Goal: Task Accomplishment & Management: Manage account settings

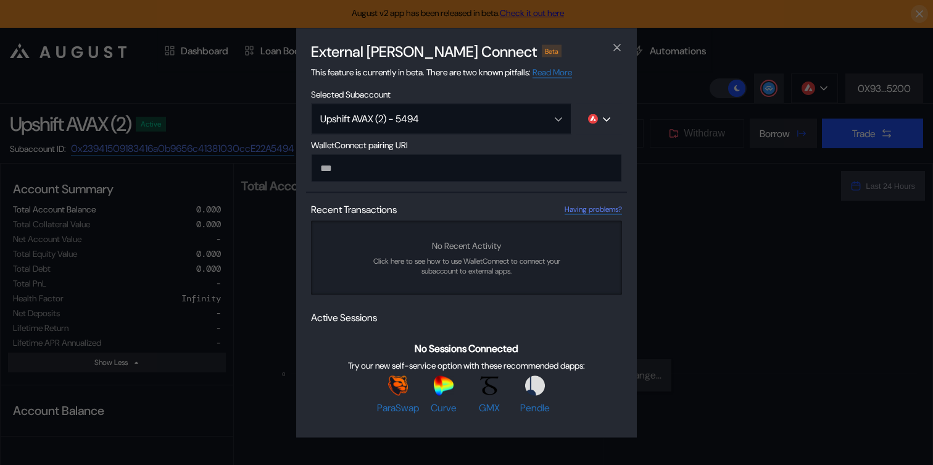
select select "*"
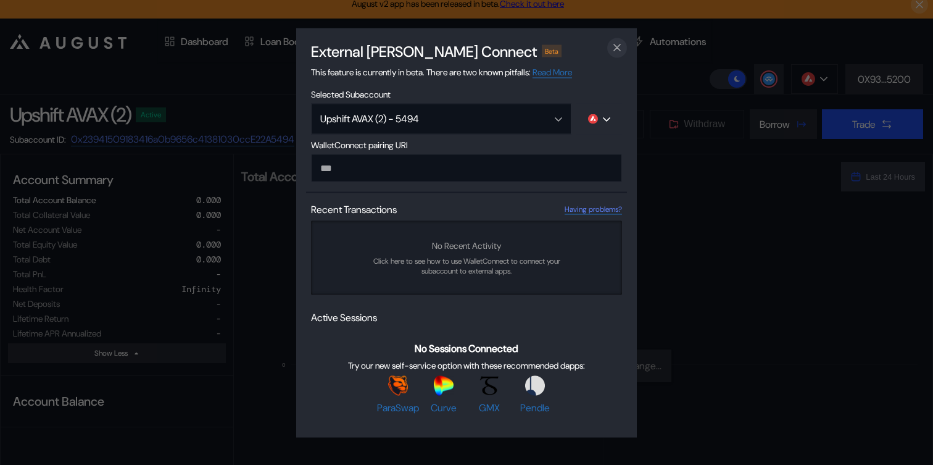
click at [615, 46] on icon "close modal" at bounding box center [617, 47] width 12 height 13
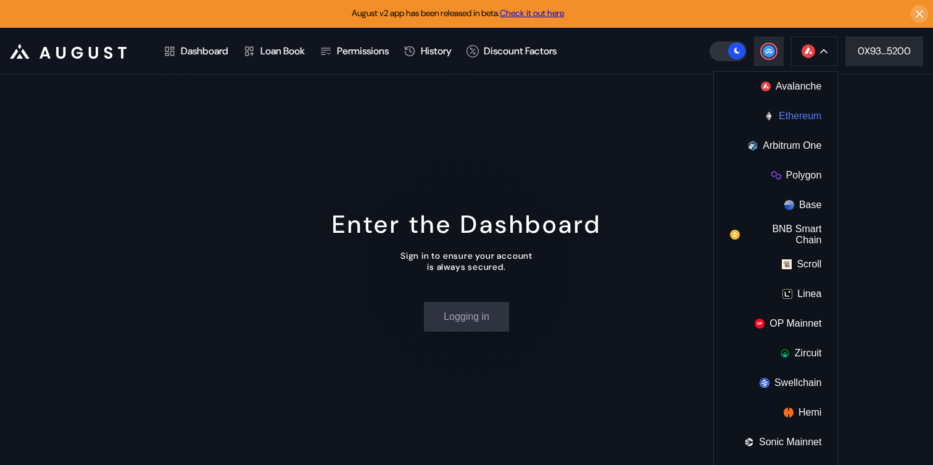
click at [797, 120] on button "Ethereum" at bounding box center [775, 116] width 123 height 30
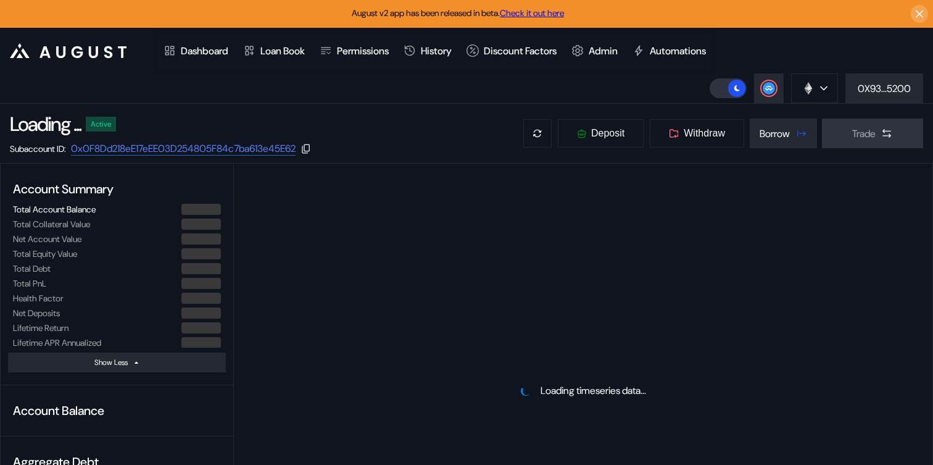
select select "*"
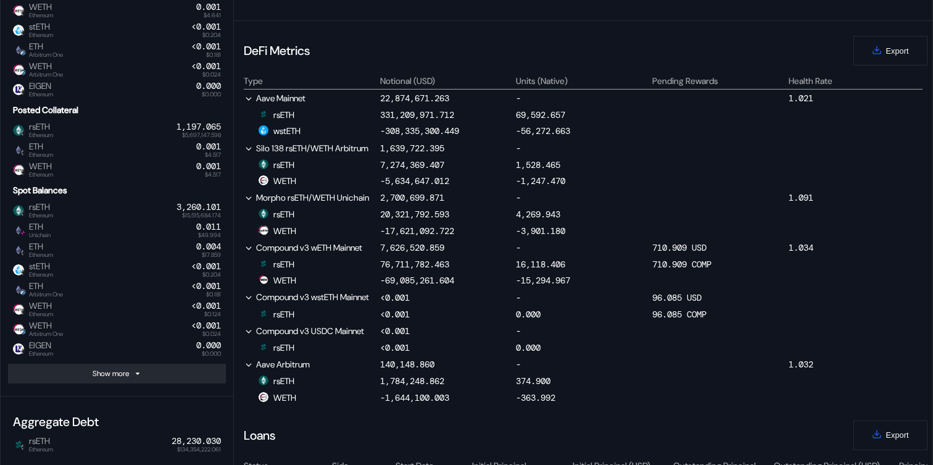
scroll to position [547, 0]
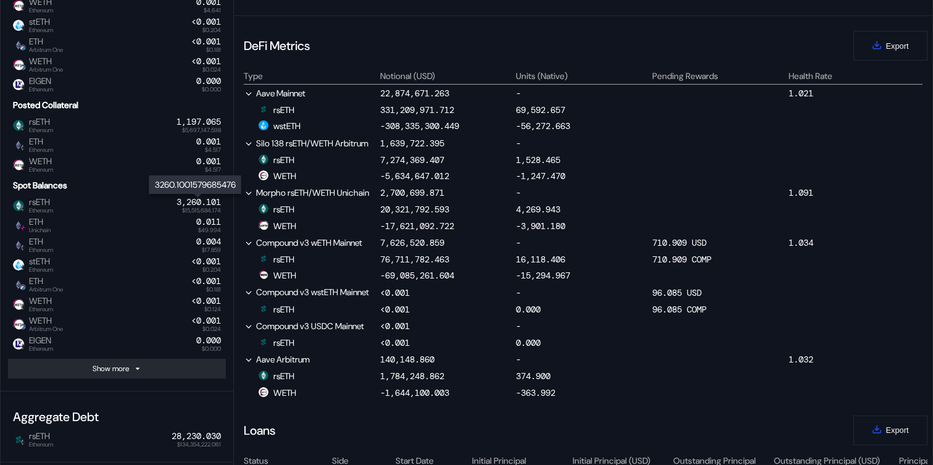
click at [194, 202] on div "3,260.101" at bounding box center [199, 202] width 44 height 10
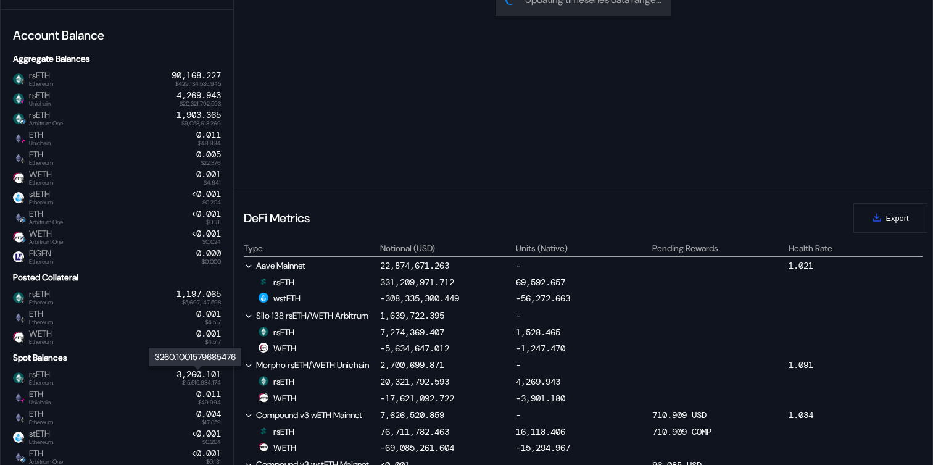
scroll to position [316, 0]
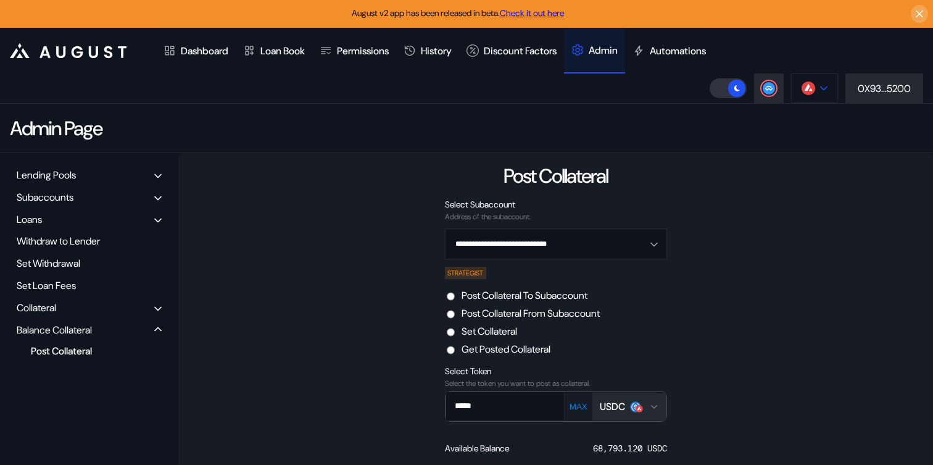
click at [813, 98] on button at bounding box center [814, 88] width 47 height 30
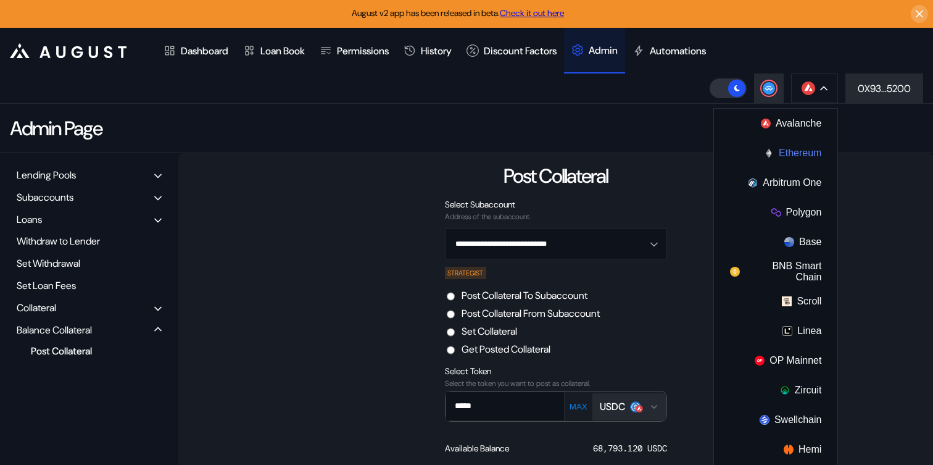
click at [799, 161] on button "Ethereum" at bounding box center [775, 153] width 123 height 30
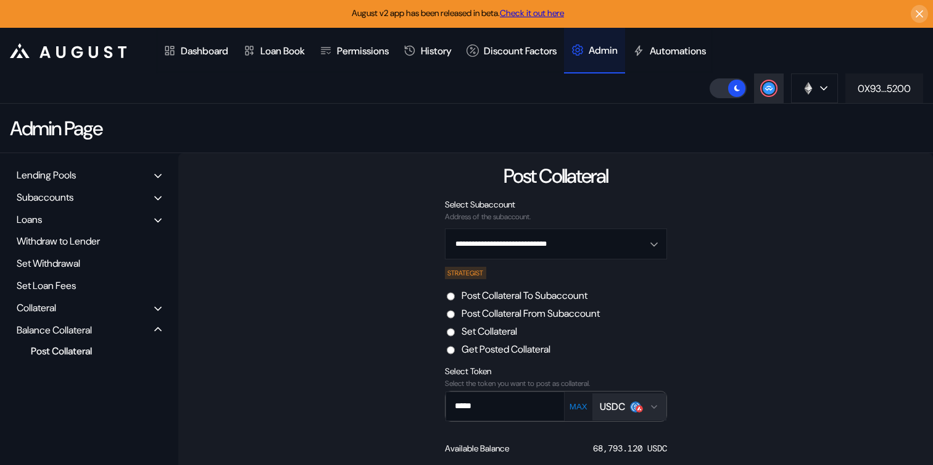
click at [899, 95] on button "0X93...5200" at bounding box center [885, 88] width 78 height 30
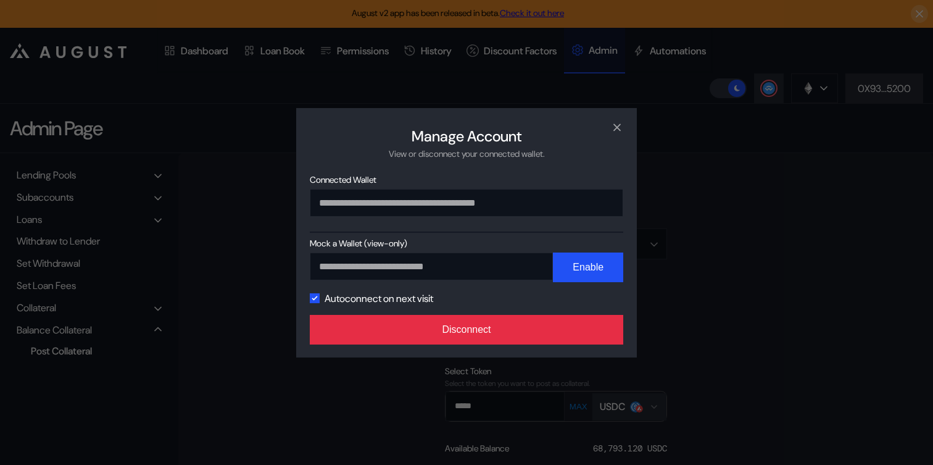
click at [592, 336] on button "Disconnect" at bounding box center [467, 330] width 314 height 30
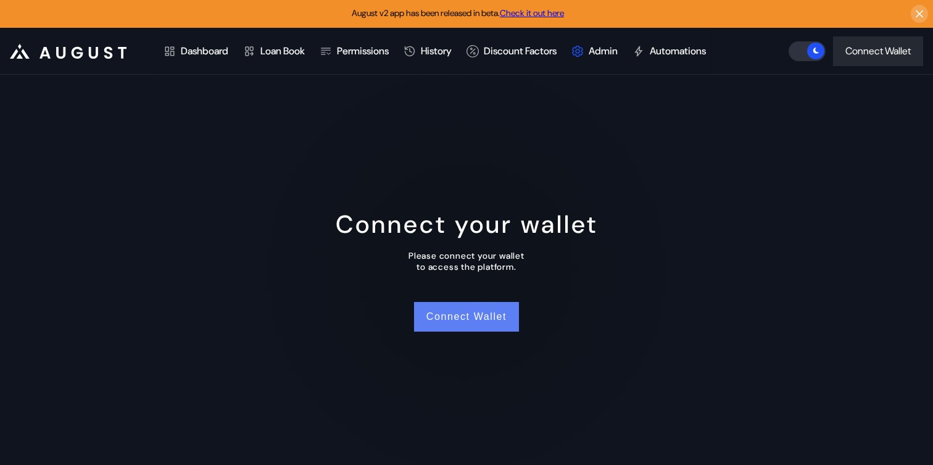
click at [482, 312] on button "Connect Wallet" at bounding box center [466, 317] width 105 height 30
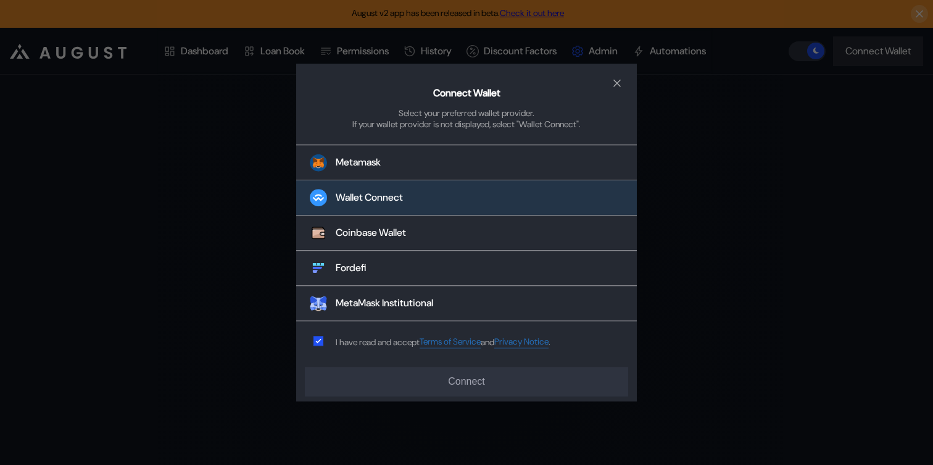
click at [414, 204] on button "Wallet Connect" at bounding box center [466, 198] width 341 height 35
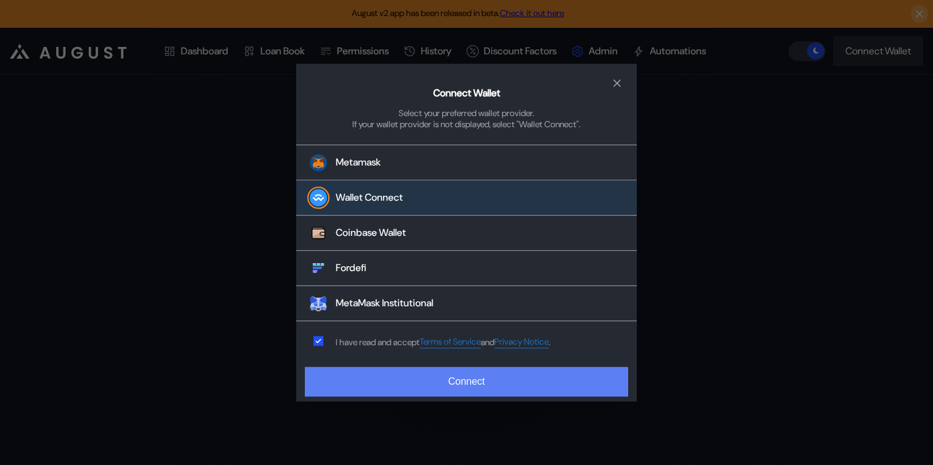
click at [433, 386] on button "Connect" at bounding box center [466, 382] width 323 height 30
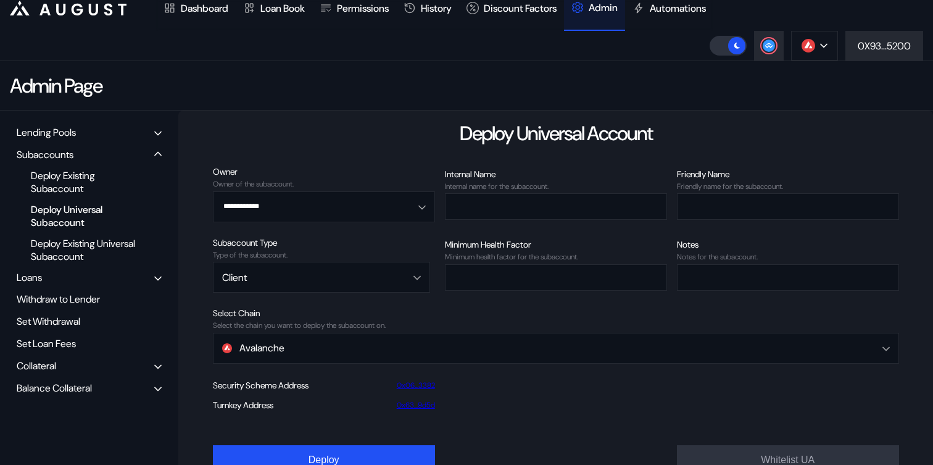
scroll to position [54, 0]
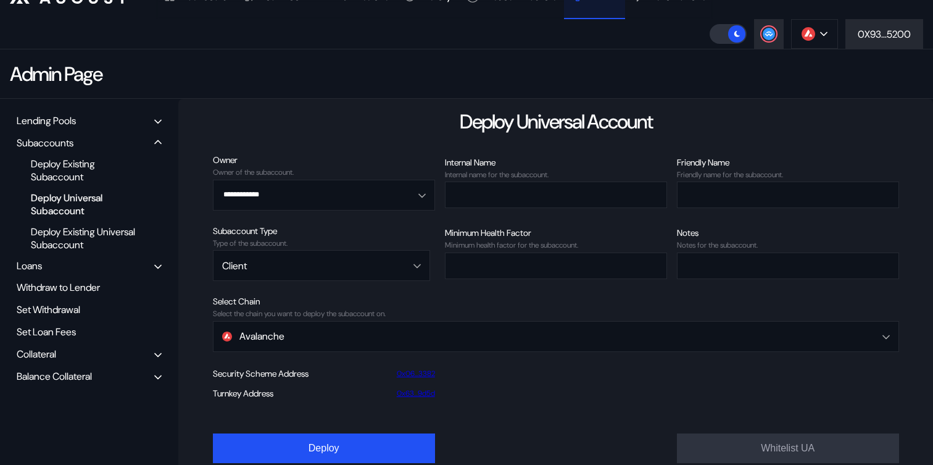
click at [89, 119] on div "Lending Pools" at bounding box center [89, 120] width 154 height 19
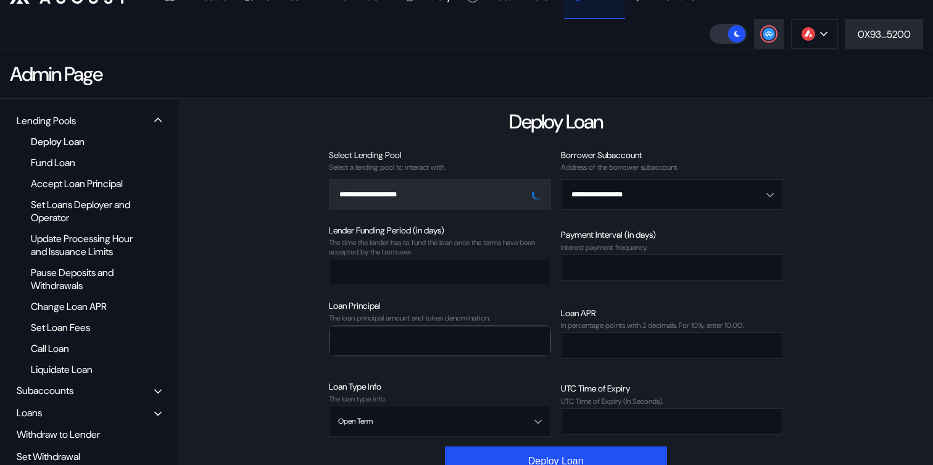
click at [88, 118] on div "Lending Pools" at bounding box center [89, 120] width 154 height 19
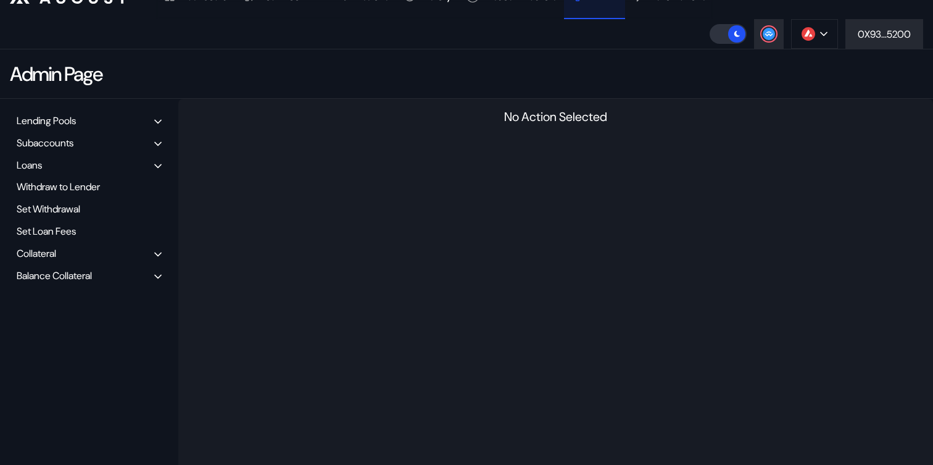
click at [99, 276] on div "Balance Collateral" at bounding box center [89, 275] width 154 height 19
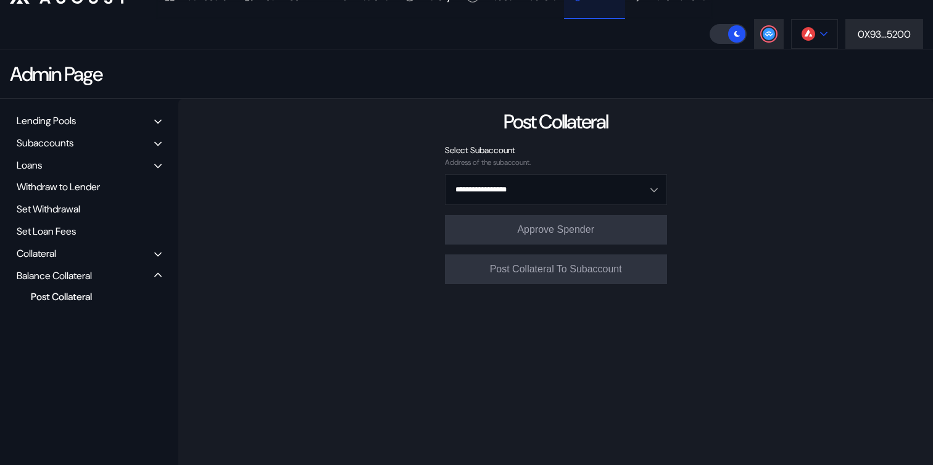
click at [826, 41] on button at bounding box center [814, 34] width 47 height 30
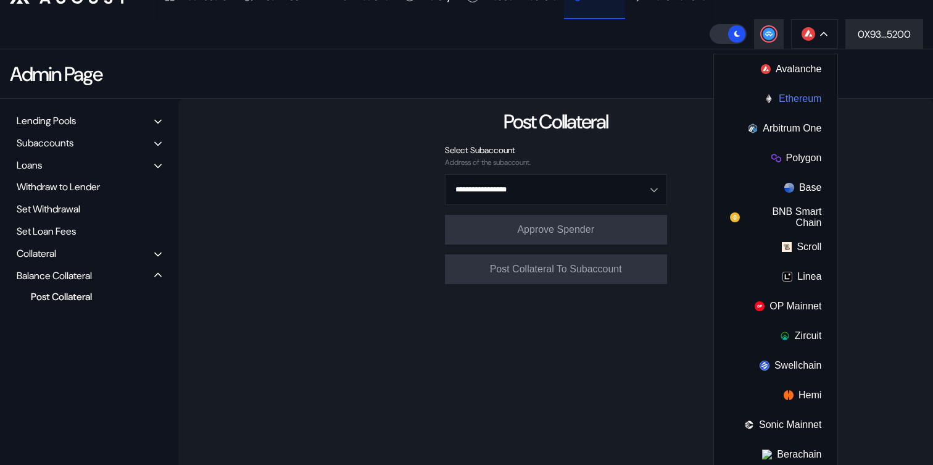
click at [788, 102] on button "Ethereum" at bounding box center [775, 99] width 123 height 30
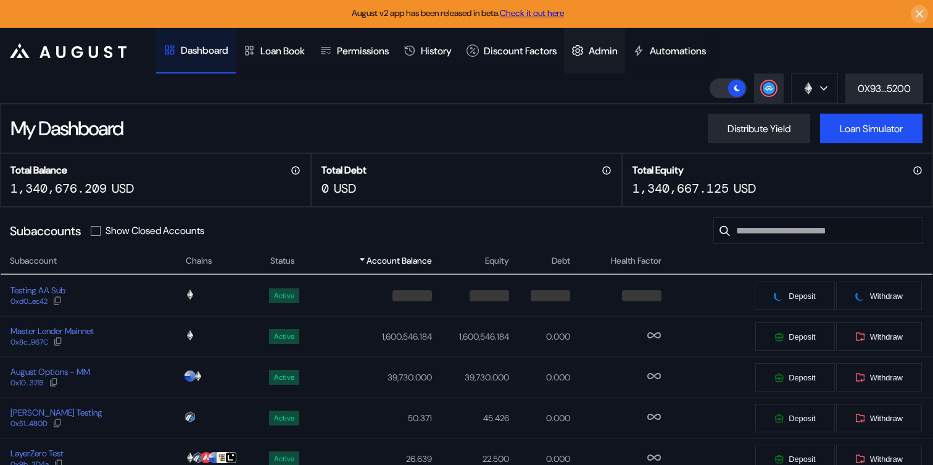
click at [589, 53] on div at bounding box center [579, 50] width 17 height 12
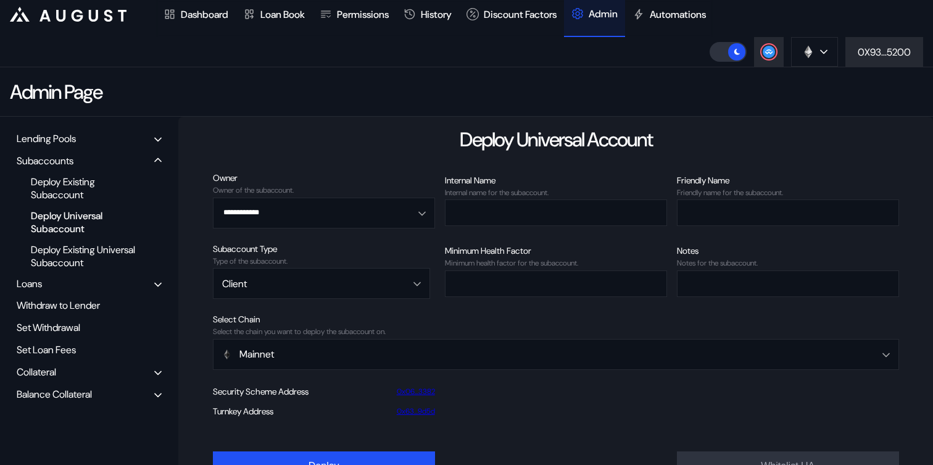
scroll to position [44, 0]
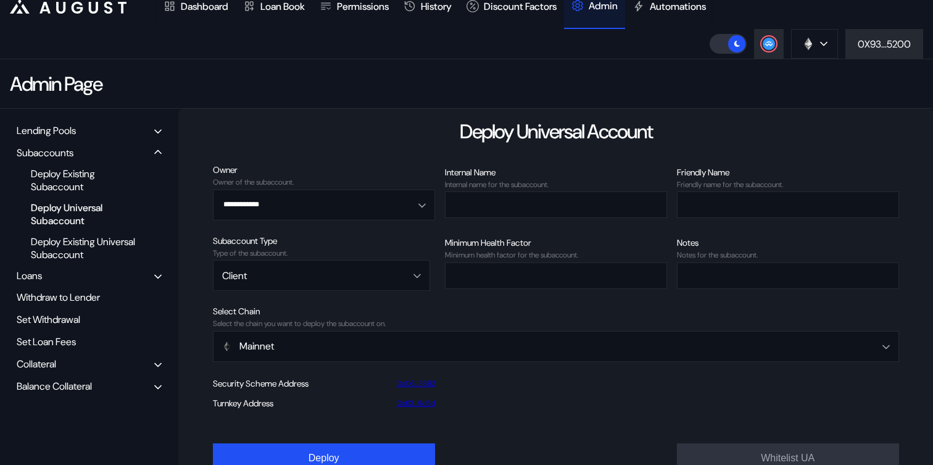
click at [59, 383] on div "Balance Collateral" at bounding box center [54, 386] width 75 height 13
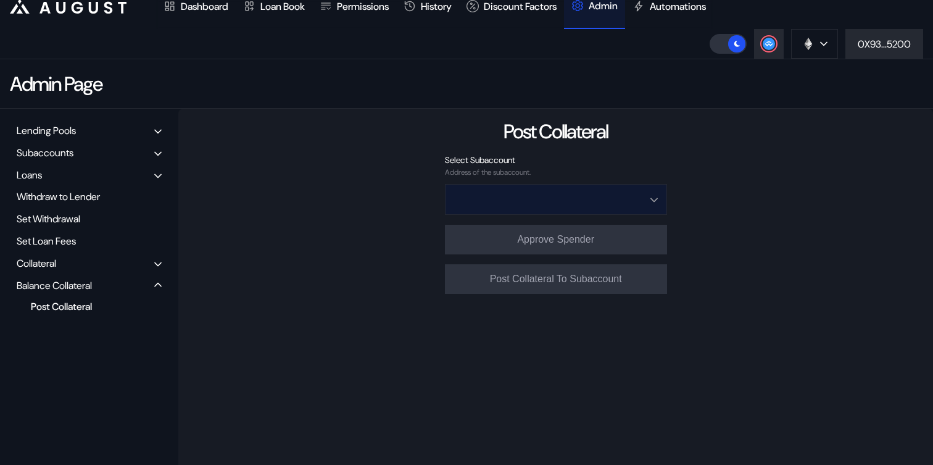
click at [541, 194] on input "Open menu" at bounding box center [549, 200] width 190 height 30
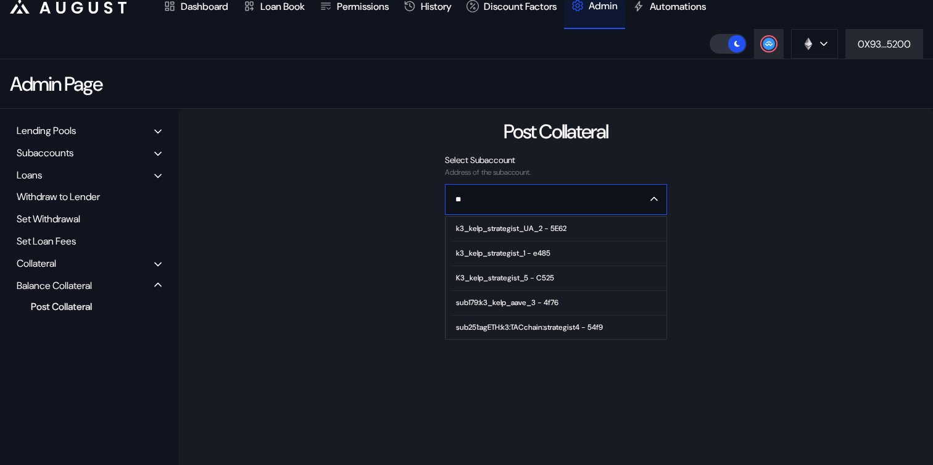
click at [547, 231] on div "k3_kelp_strategist_UA_2 - 5E62" at bounding box center [511, 228] width 110 height 9
type input "**********"
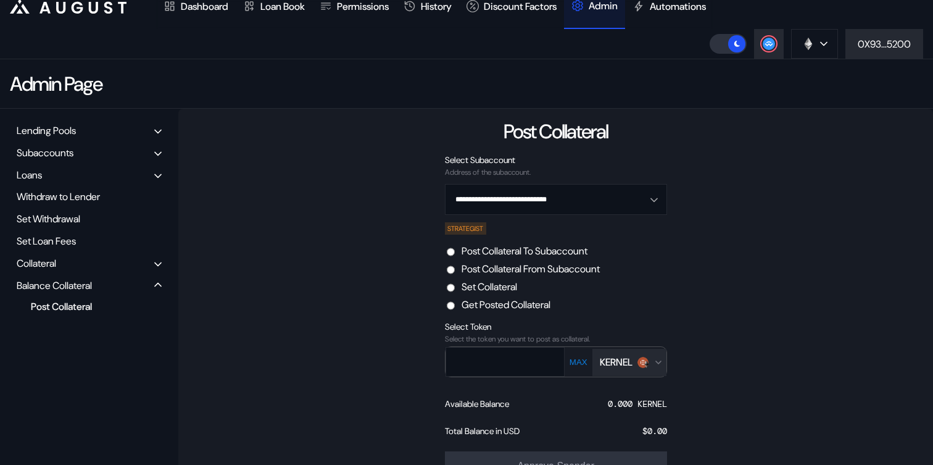
click at [515, 265] on label "Post Collateral From Subaccount" at bounding box center [531, 268] width 138 height 13
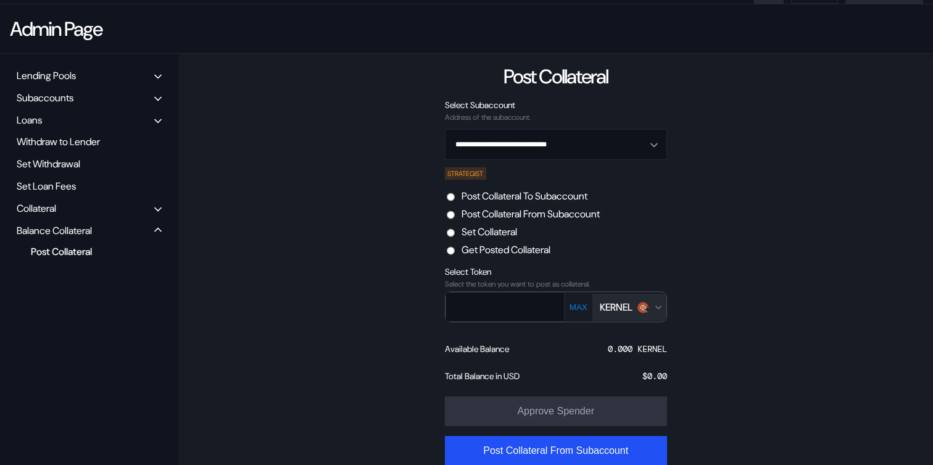
click at [644, 321] on div "MAX KERNEL" at bounding box center [616, 307] width 102 height 31
click at [633, 307] on div "KERNEL" at bounding box center [616, 307] width 33 height 13
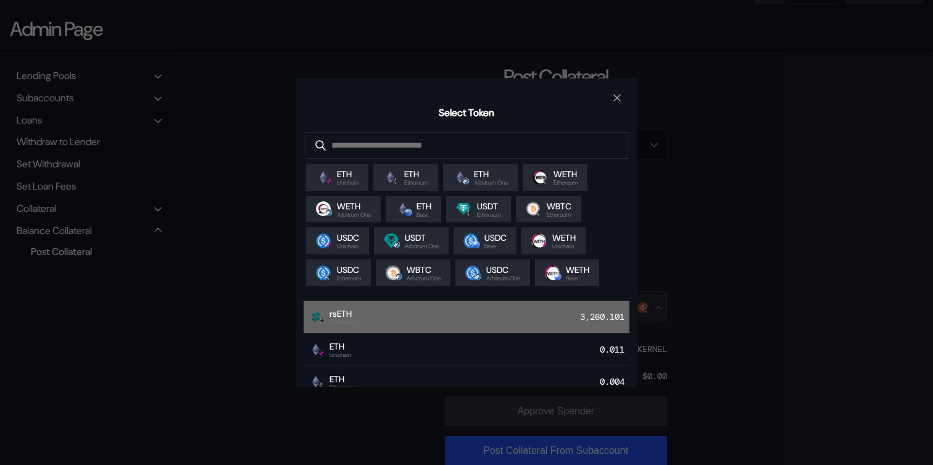
click at [472, 323] on div "rsETH Ethereum 3,260.101" at bounding box center [467, 317] width 326 height 33
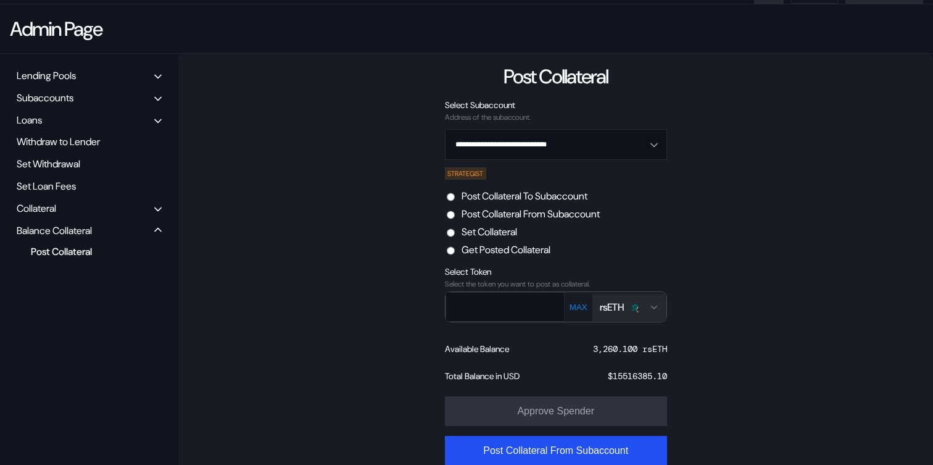
click at [577, 306] on button "MAX" at bounding box center [578, 307] width 25 height 10
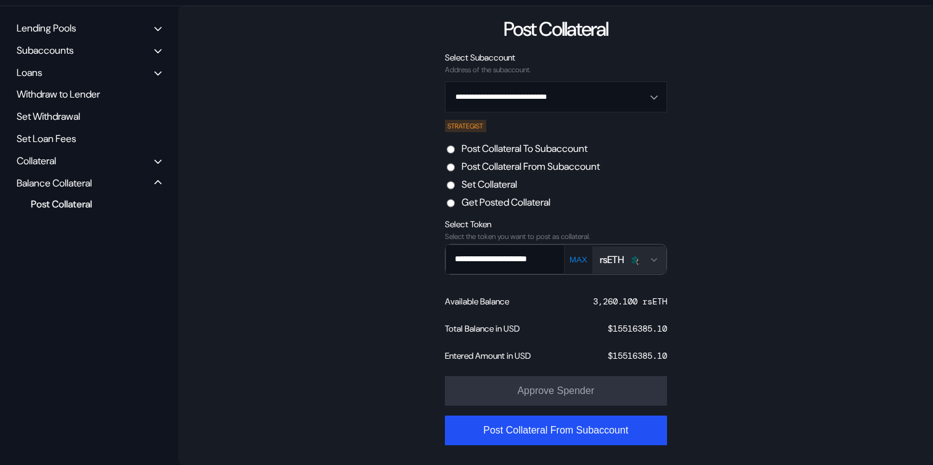
scroll to position [0, 25]
drag, startPoint x: 491, startPoint y: 257, endPoint x: 688, endPoint y: 272, distance: 197.4
click at [688, 272] on div "**********" at bounding box center [555, 235] width 755 height 459
click at [587, 258] on button "MAX" at bounding box center [579, 259] width 25 height 10
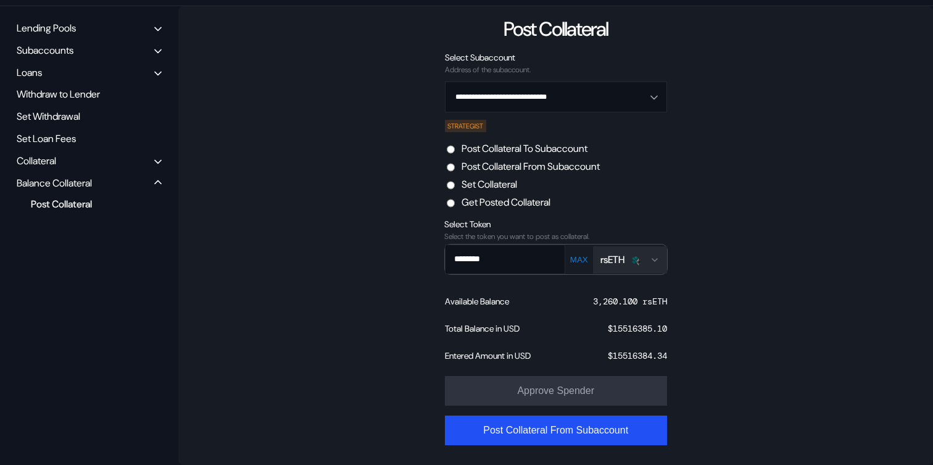
type input "**********"
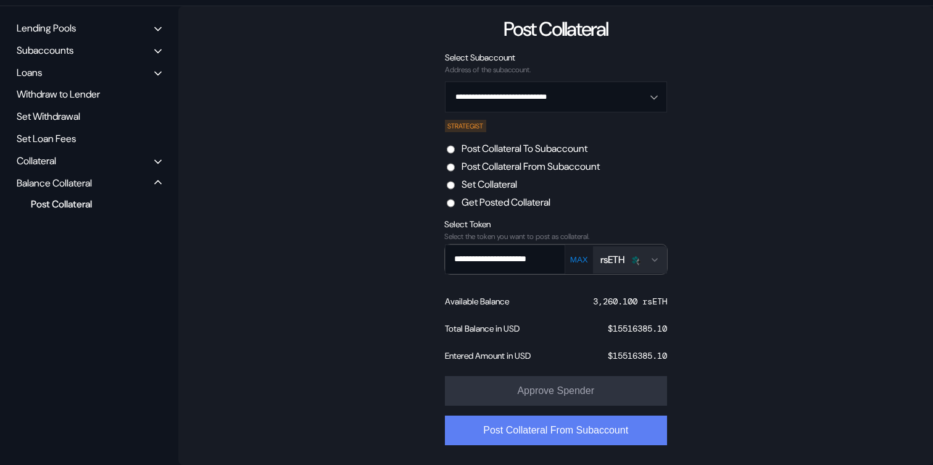
click at [549, 438] on button "Post Collateral From Subaccount" at bounding box center [556, 430] width 222 height 30
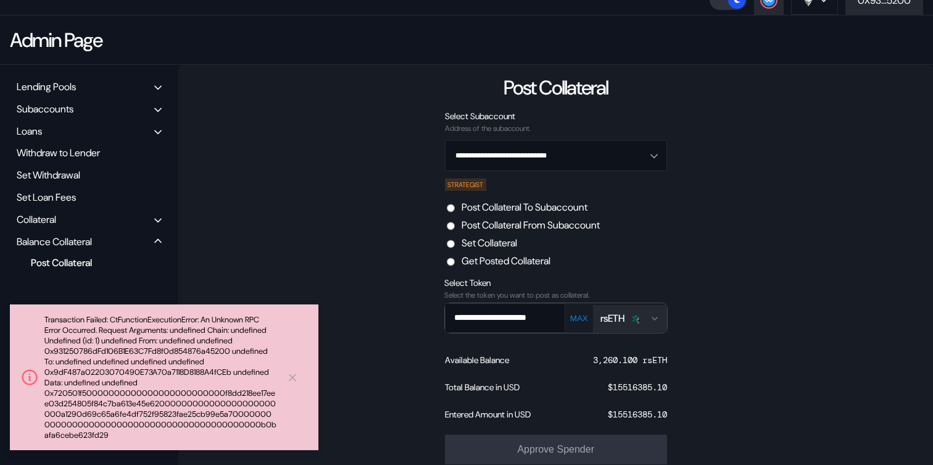
scroll to position [148, 0]
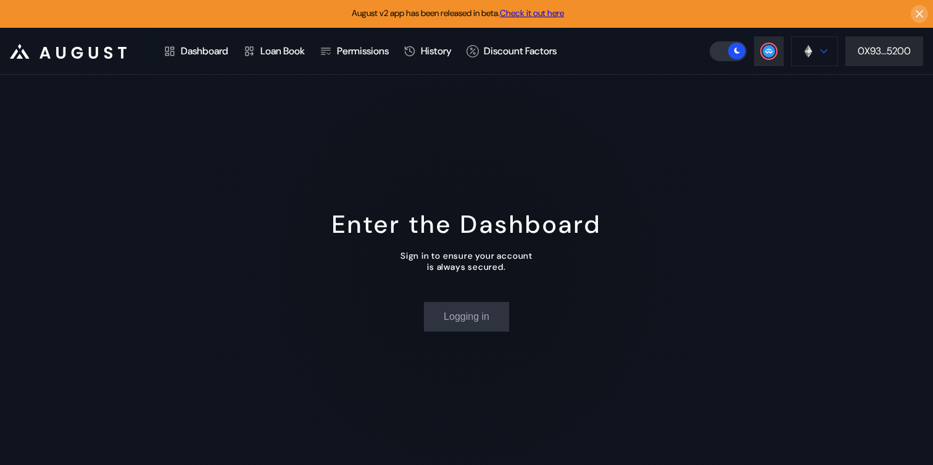
click at [825, 55] on div at bounding box center [823, 51] width 7 height 9
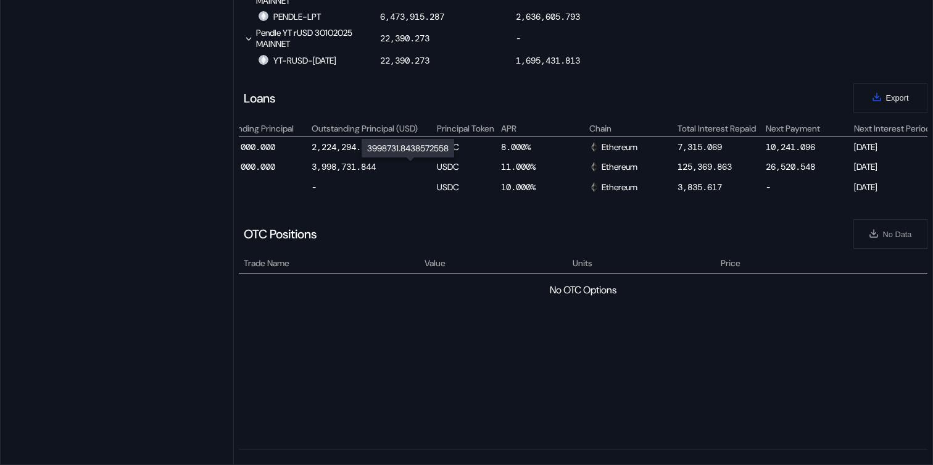
scroll to position [0, 497]
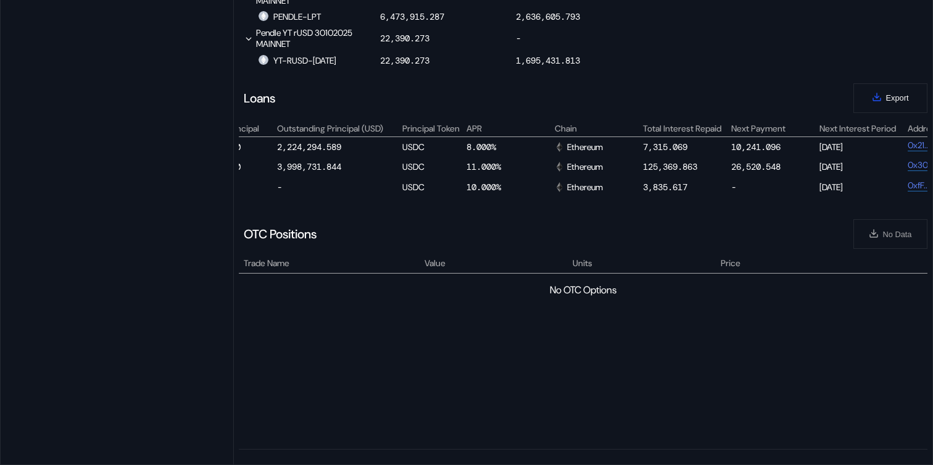
select select "*"
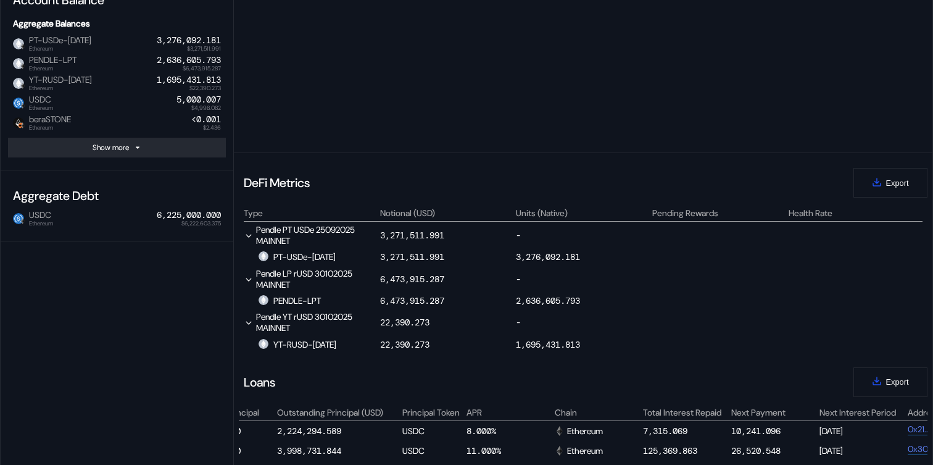
scroll to position [398, 0]
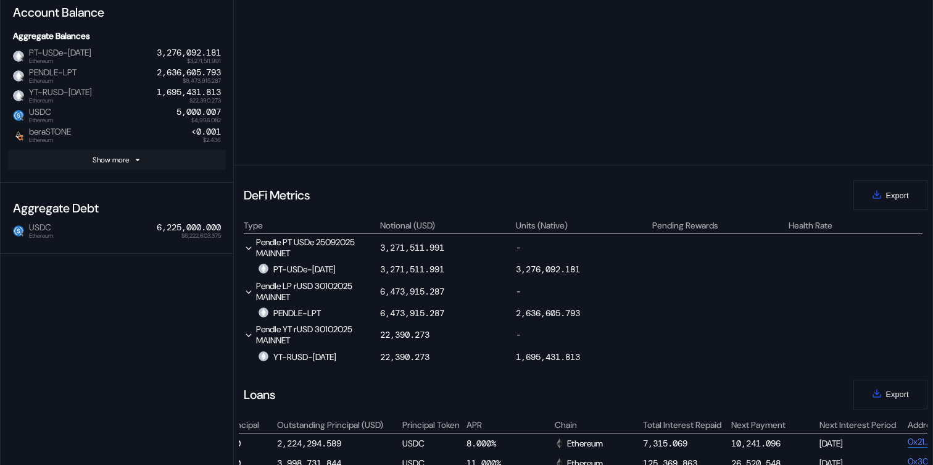
click at [137, 163] on button "Show more" at bounding box center [117, 160] width 218 height 20
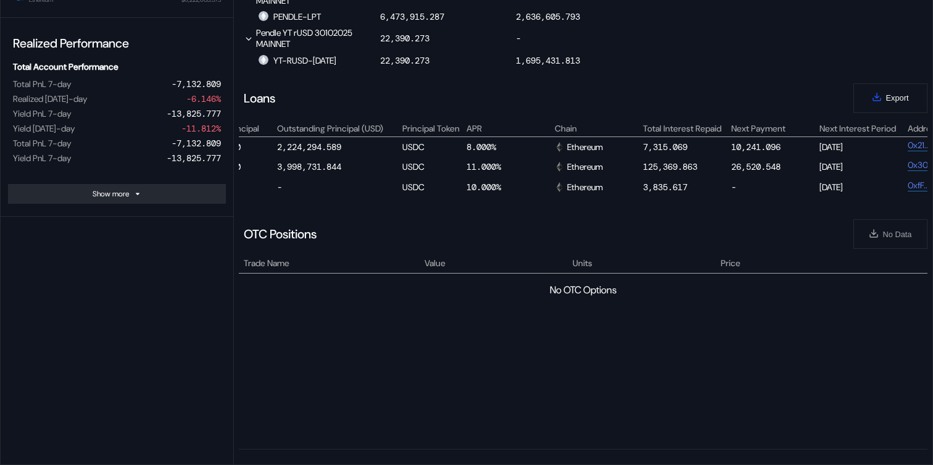
scroll to position [0, 0]
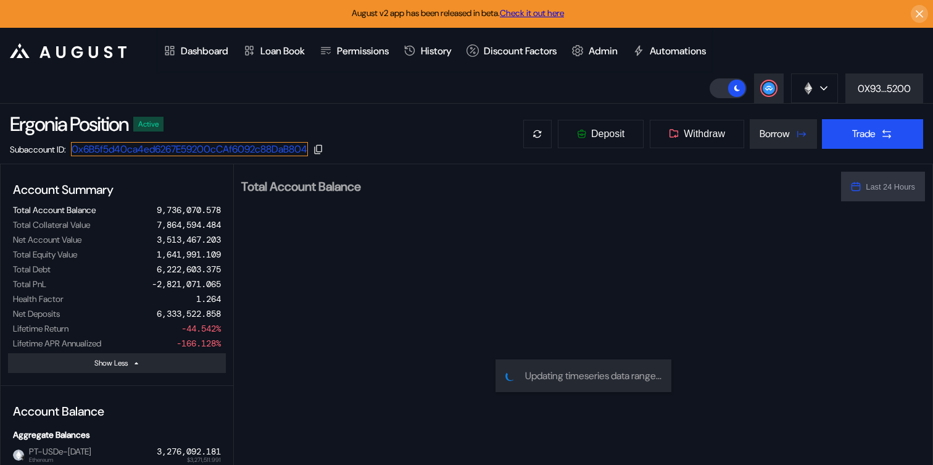
click at [286, 151] on link "0x6B5f5d40ca4ed6267E59200cCAf6092c88DaB804" at bounding box center [189, 149] width 237 height 14
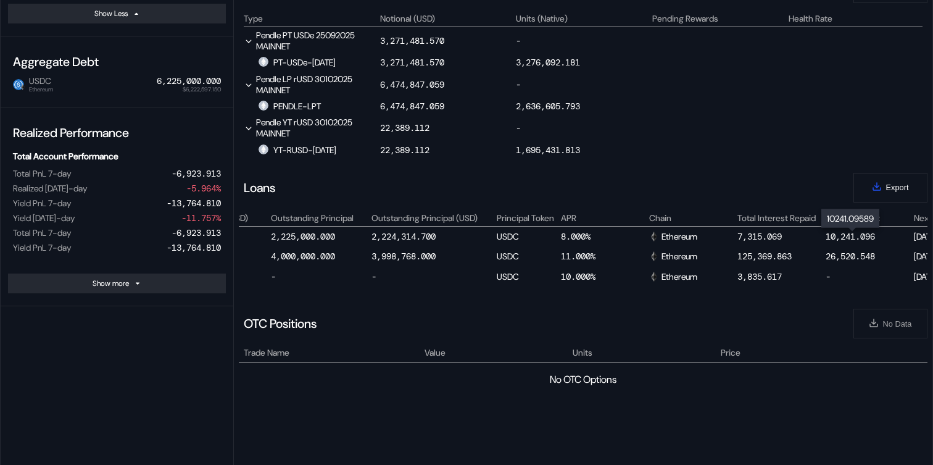
scroll to position [604, 0]
click at [858, 239] on div "10,241.096" at bounding box center [850, 236] width 49 height 11
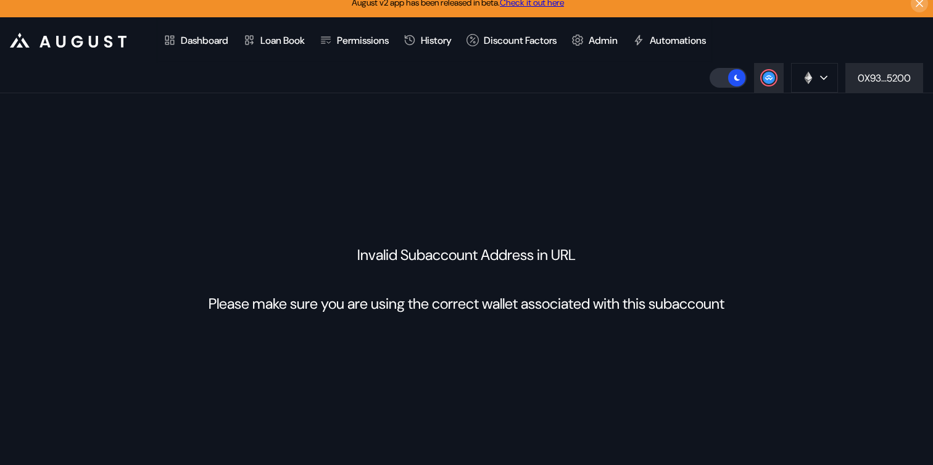
scroll to position [10, 0]
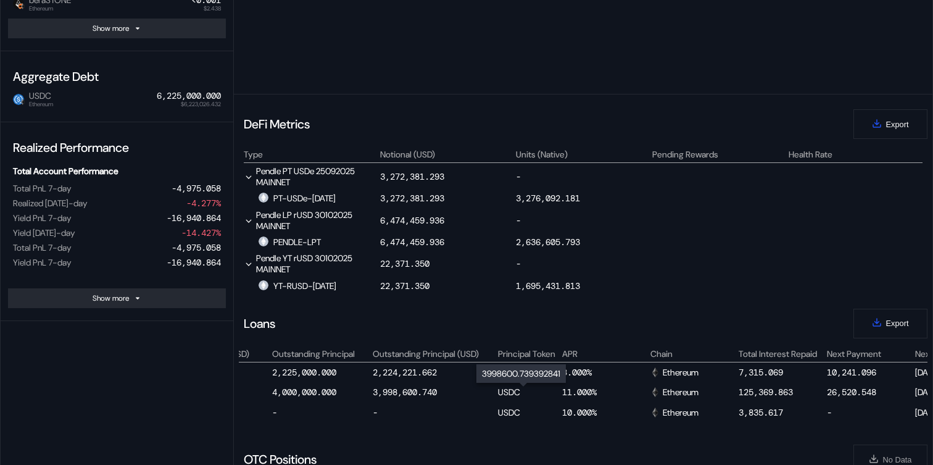
scroll to position [0, 488]
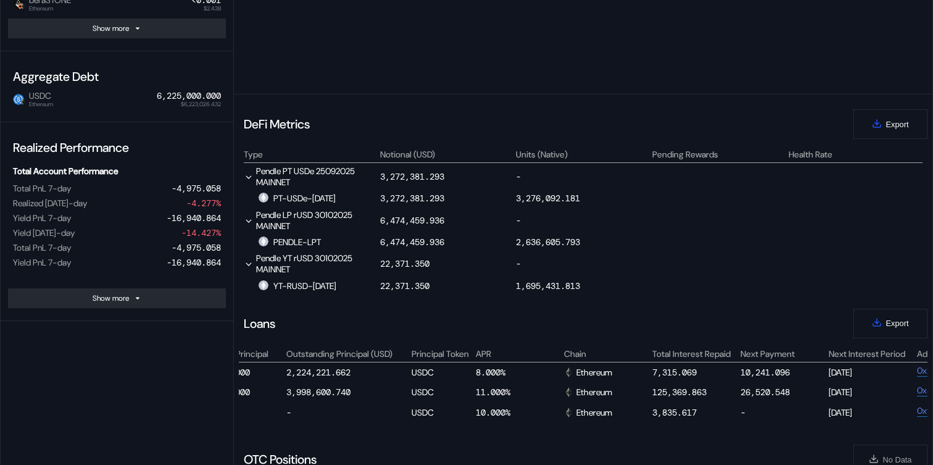
select select "*"
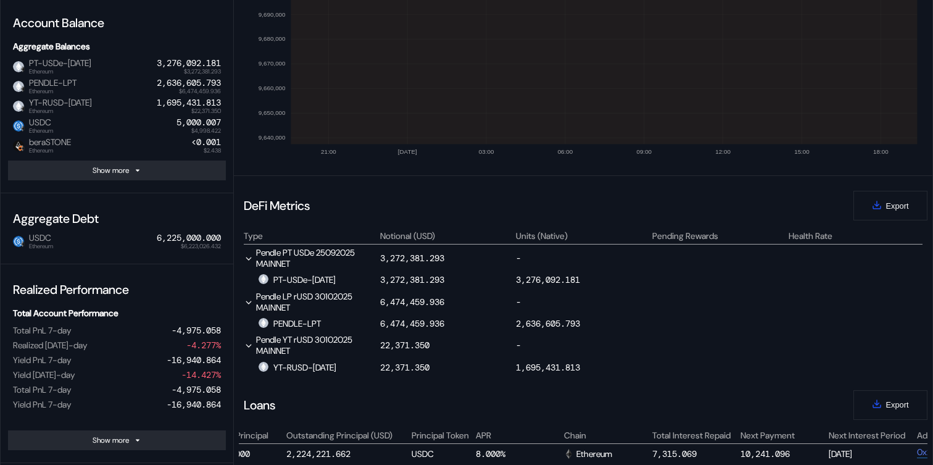
scroll to position [385, 0]
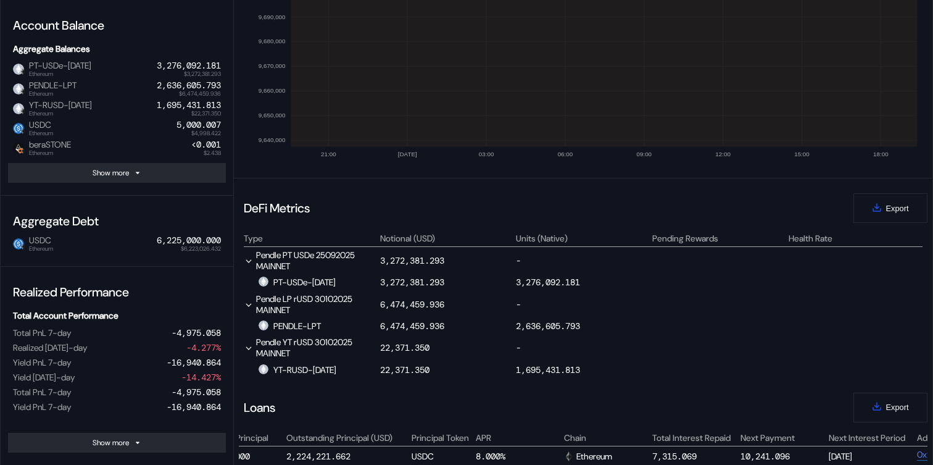
click at [176, 184] on div "Account Balance Aggregate Balances PT-USDe-25SEP2025 Ethereum $3,272,381.293 3,…" at bounding box center [117, 98] width 233 height 196
click at [170, 167] on button "Show more" at bounding box center [117, 173] width 218 height 20
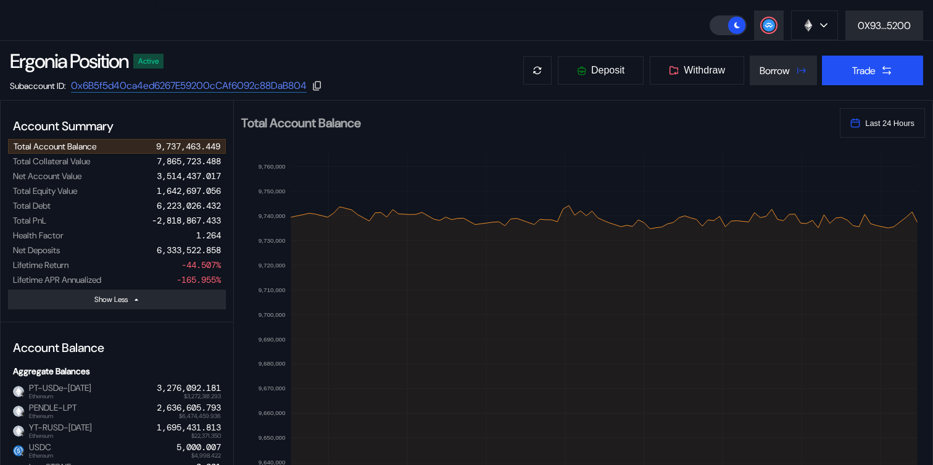
scroll to position [0, 0]
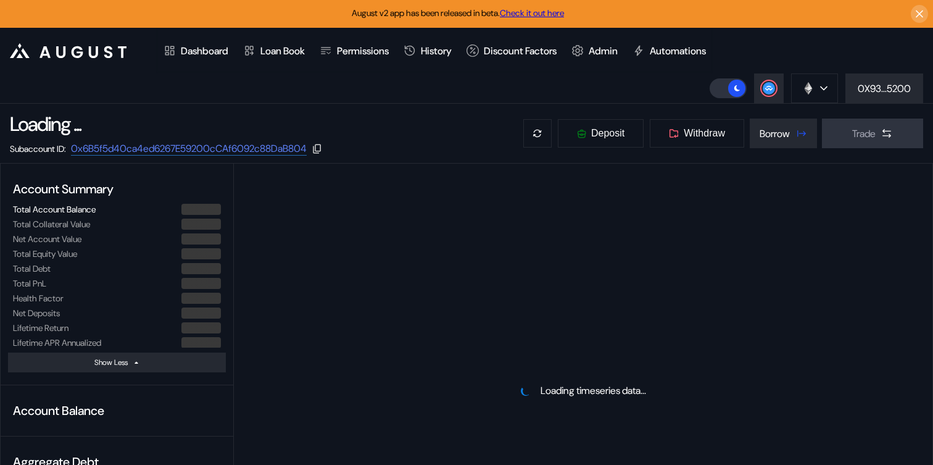
select select "*"
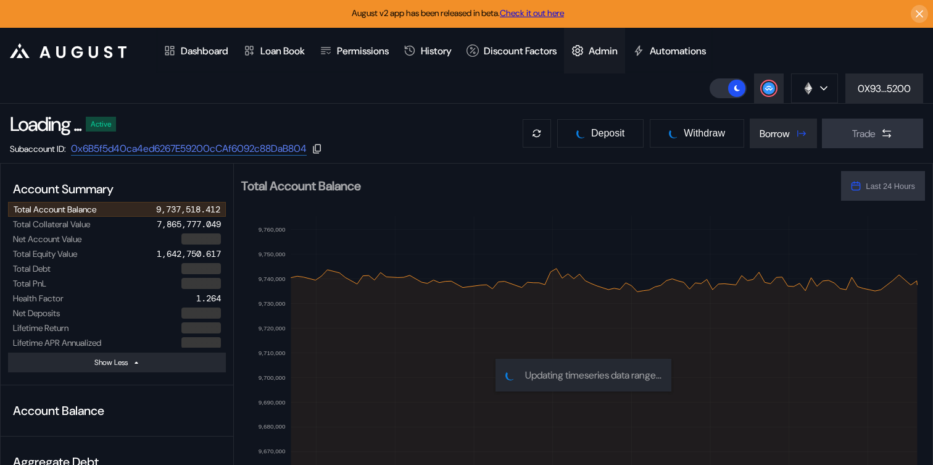
click at [602, 43] on div "Admin" at bounding box center [594, 51] width 61 height 46
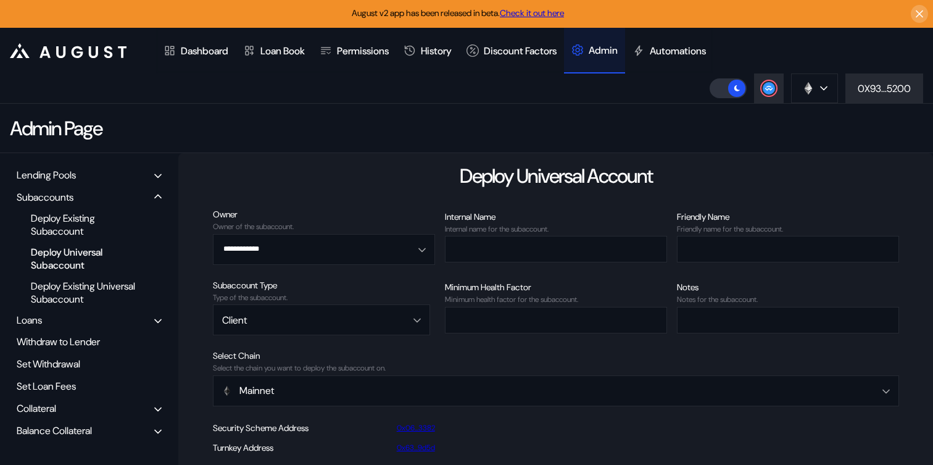
click at [92, 422] on div "Balance Collateral" at bounding box center [89, 430] width 154 height 19
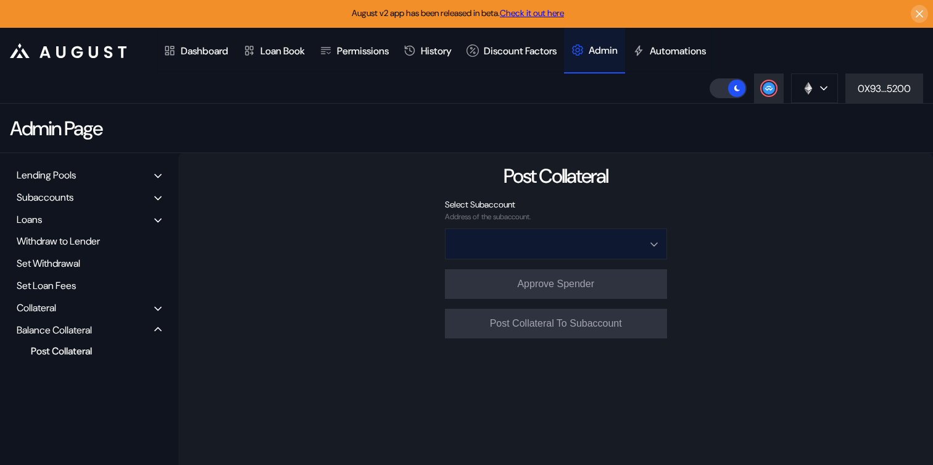
click at [562, 245] on input "Open menu" at bounding box center [549, 244] width 190 height 30
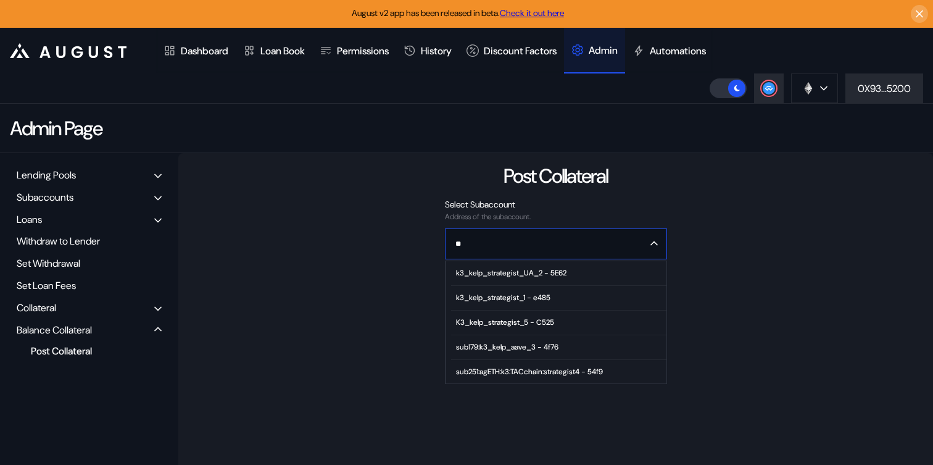
click at [567, 270] on div "k3_kelp_strategist_UA_2 - 5E62" at bounding box center [511, 272] width 110 height 9
type input "**********"
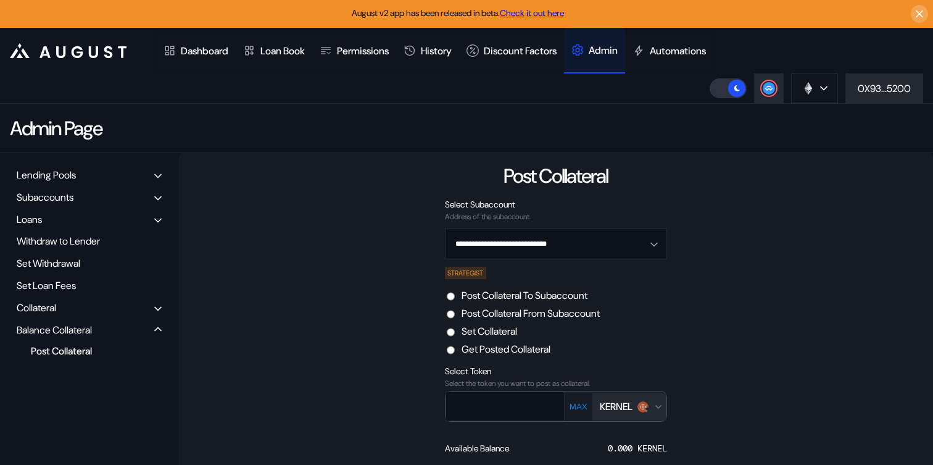
click at [645, 402] on img "Open menu for selecting token for payment" at bounding box center [643, 406] width 11 height 11
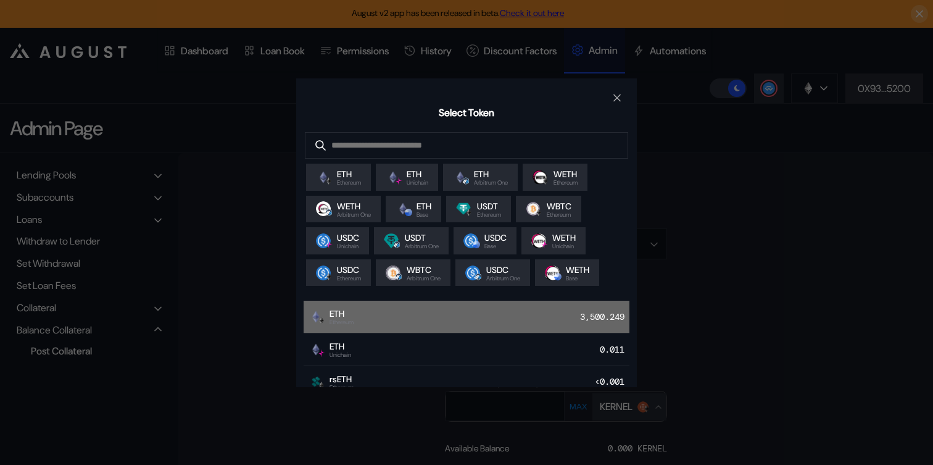
click at [408, 320] on div "ETH Ethereum 3,500.249" at bounding box center [467, 317] width 326 height 33
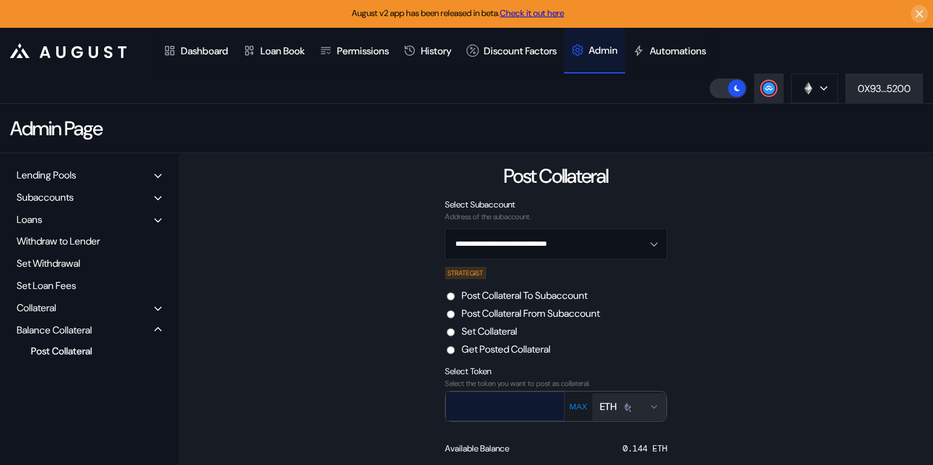
click at [533, 409] on input "text" at bounding box center [496, 405] width 100 height 25
click at [582, 402] on button "MAX" at bounding box center [578, 406] width 25 height 10
type input "**********"
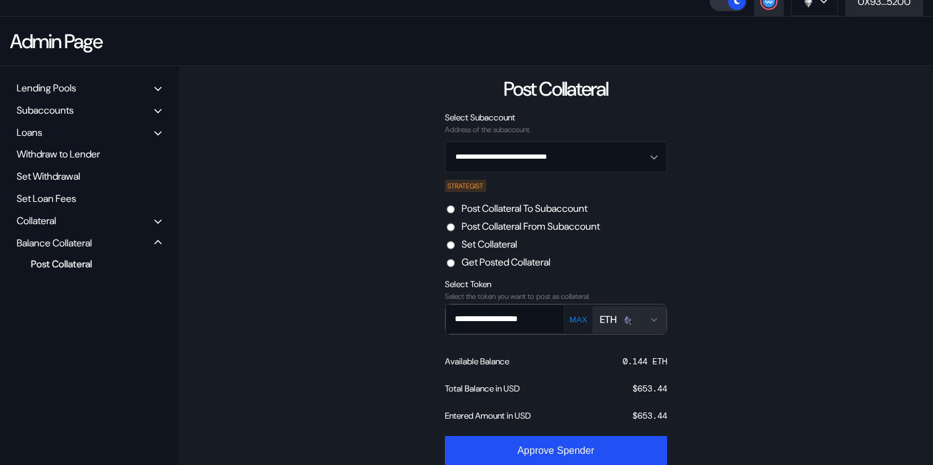
scroll to position [139, 0]
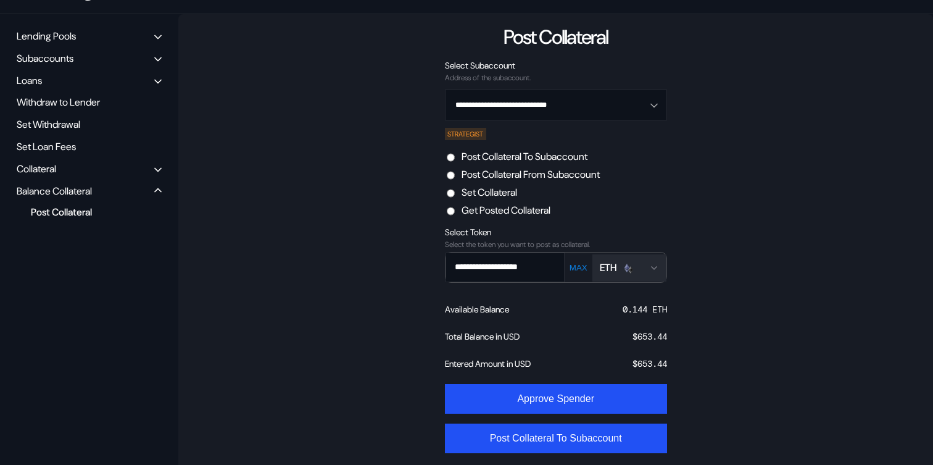
select select "*"
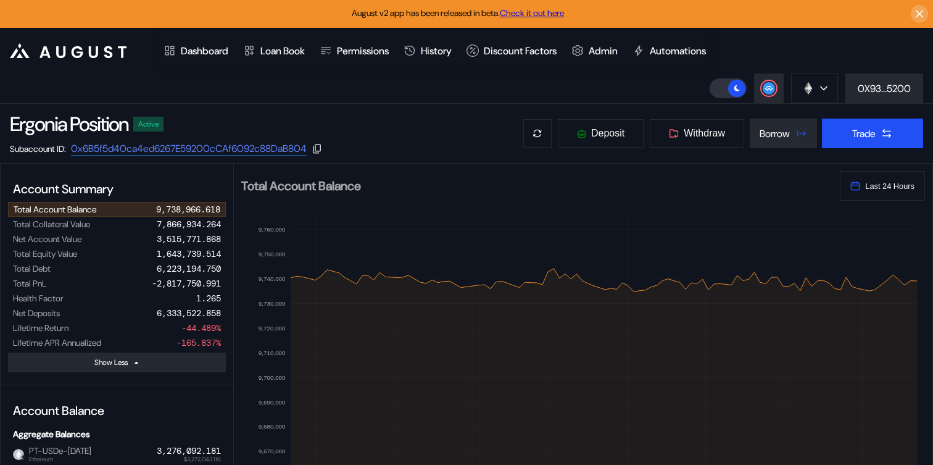
scroll to position [78, 0]
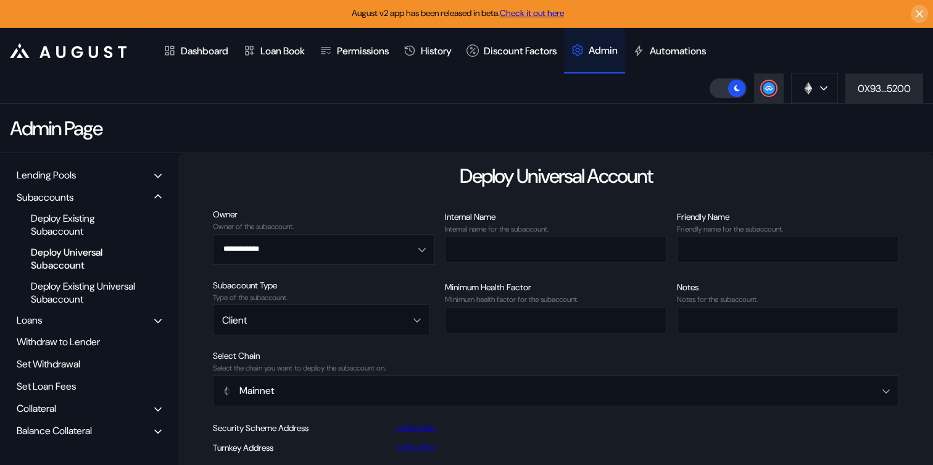
select select "*"
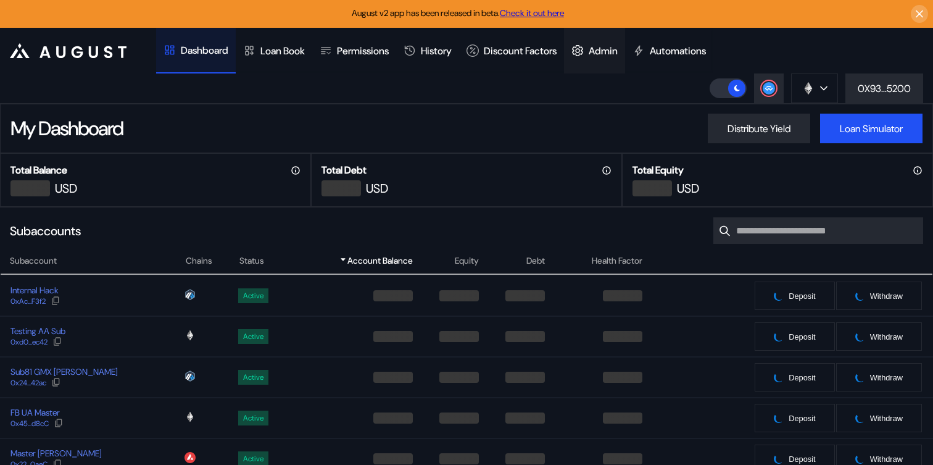
click at [618, 51] on div "Admin" at bounding box center [603, 50] width 29 height 13
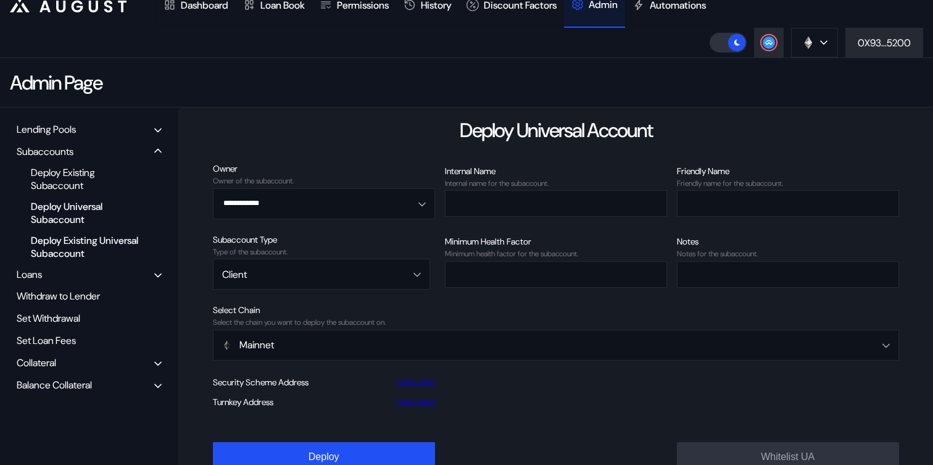
scroll to position [78, 0]
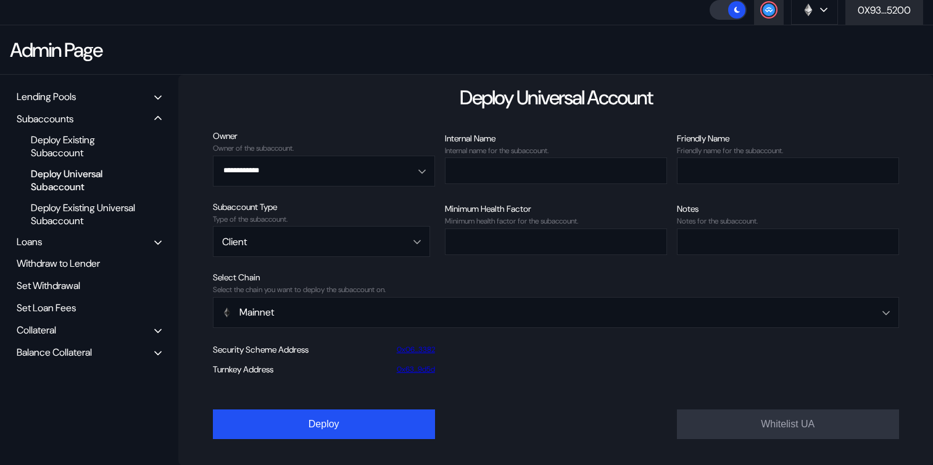
click at [72, 348] on div "Balance Collateral" at bounding box center [54, 352] width 75 height 13
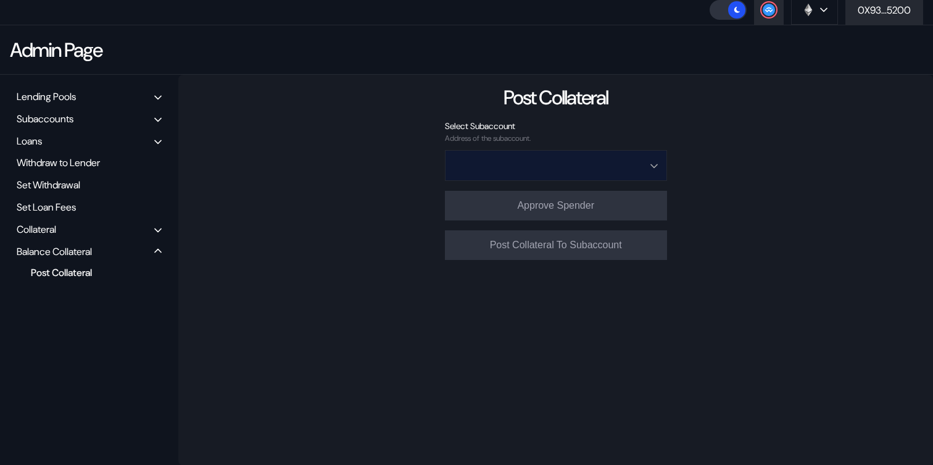
click at [559, 167] on input "Open menu" at bounding box center [549, 166] width 190 height 30
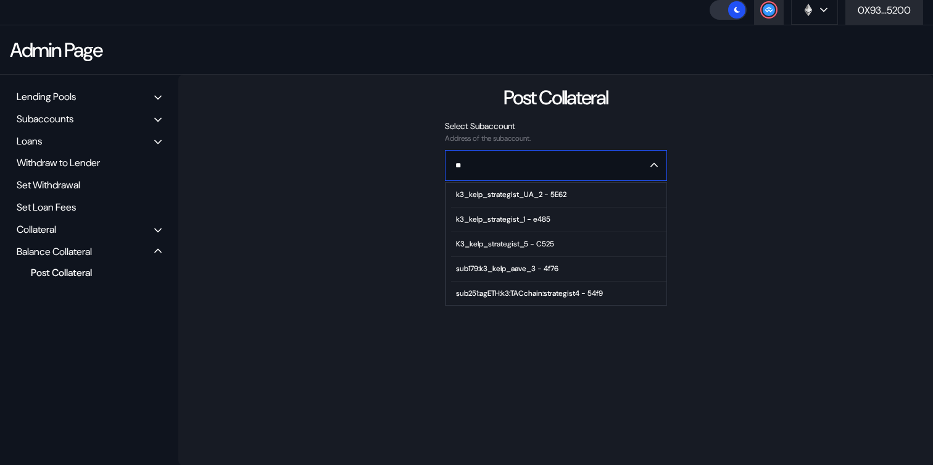
click at [552, 193] on div "k3_kelp_strategist_UA_2 - 5E62" at bounding box center [511, 194] width 110 height 9
type input "**********"
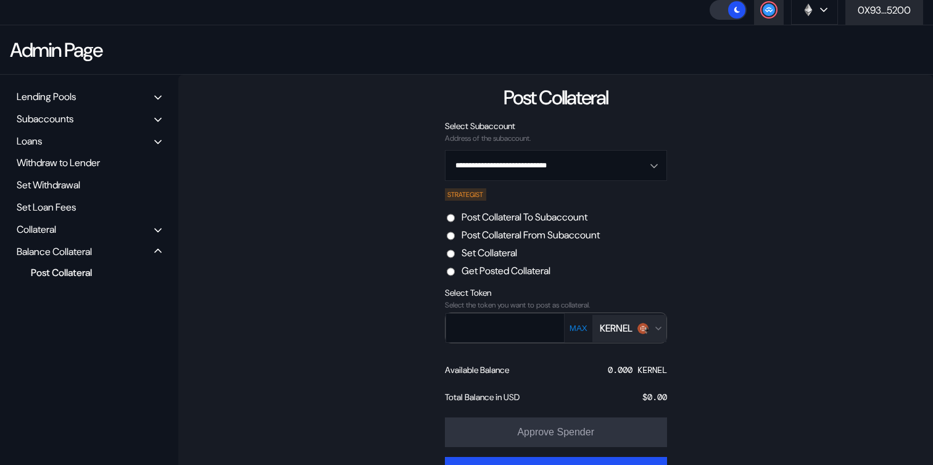
click at [625, 323] on div "KERNEL" at bounding box center [616, 328] width 33 height 13
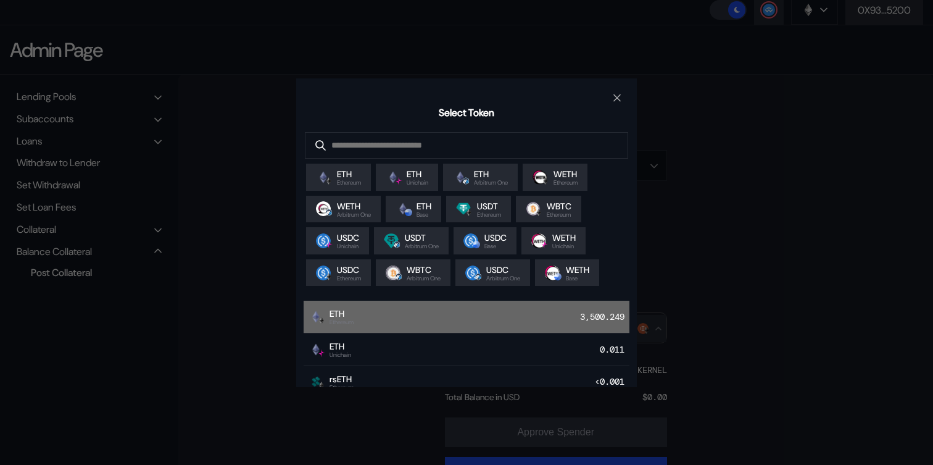
click at [384, 322] on div "ETH Ethereum 3,500.249" at bounding box center [467, 317] width 326 height 33
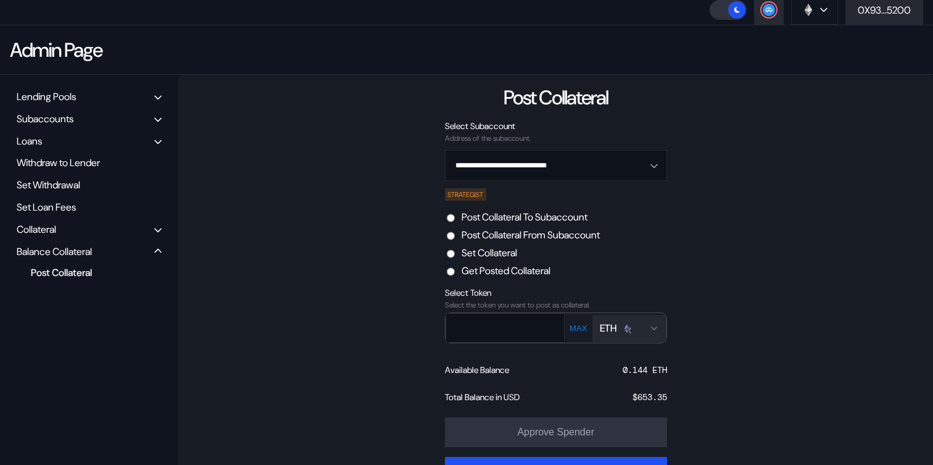
click at [576, 231] on label "Post Collateral From Subaccount" at bounding box center [531, 234] width 138 height 13
click at [573, 326] on button "MAX" at bounding box center [578, 328] width 25 height 10
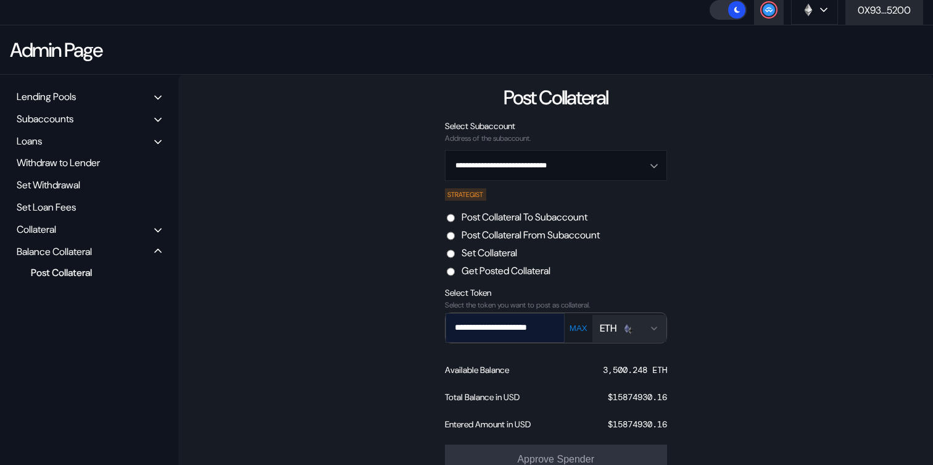
click at [513, 323] on input "**********" at bounding box center [496, 327] width 100 height 25
drag, startPoint x: 511, startPoint y: 327, endPoint x: 620, endPoint y: 329, distance: 109.3
click at [620, 329] on div "**********" at bounding box center [555, 327] width 223 height 31
click at [499, 326] on input "**********" at bounding box center [496, 328] width 100 height 28
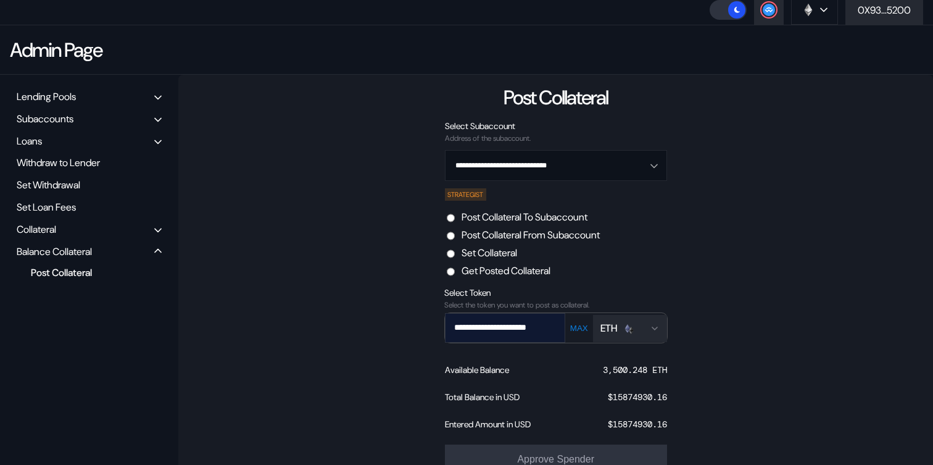
scroll to position [0, 0]
click at [477, 325] on input "**********" at bounding box center [496, 328] width 100 height 28
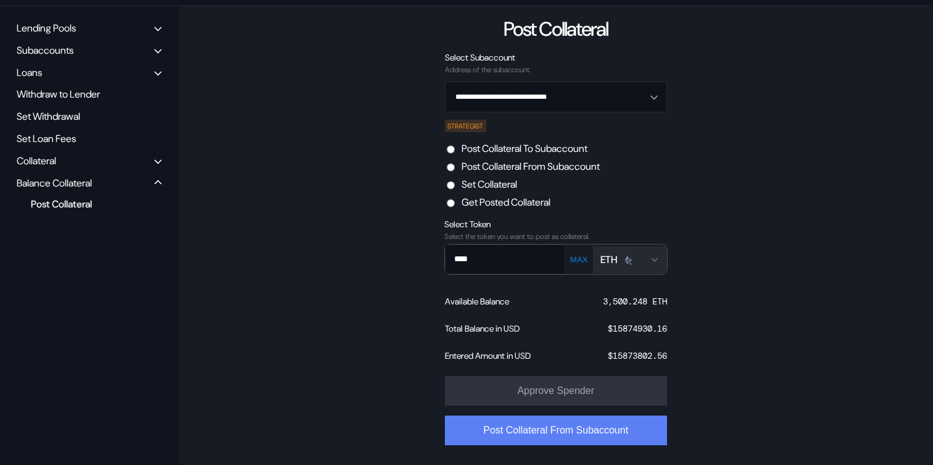
type input "****"
click at [539, 433] on button "Post Collateral From Subaccount" at bounding box center [556, 430] width 222 height 30
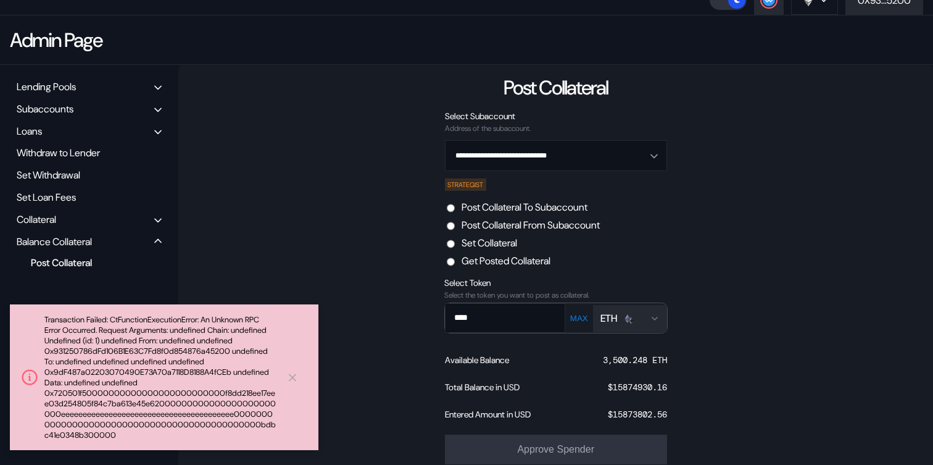
scroll to position [148, 0]
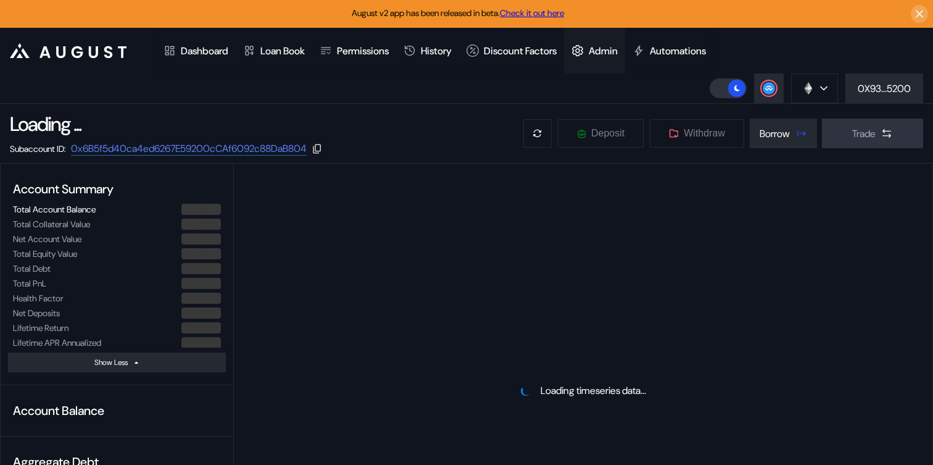
click at [613, 54] on div "Admin" at bounding box center [603, 50] width 29 height 13
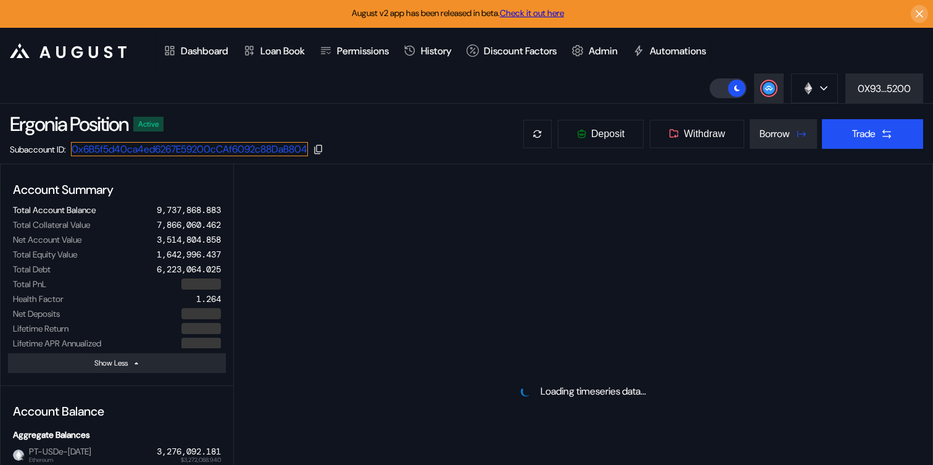
click at [278, 151] on link "0x6B5f5d40ca4ed6267E59200cCAf6092c88DaB804" at bounding box center [189, 149] width 237 height 14
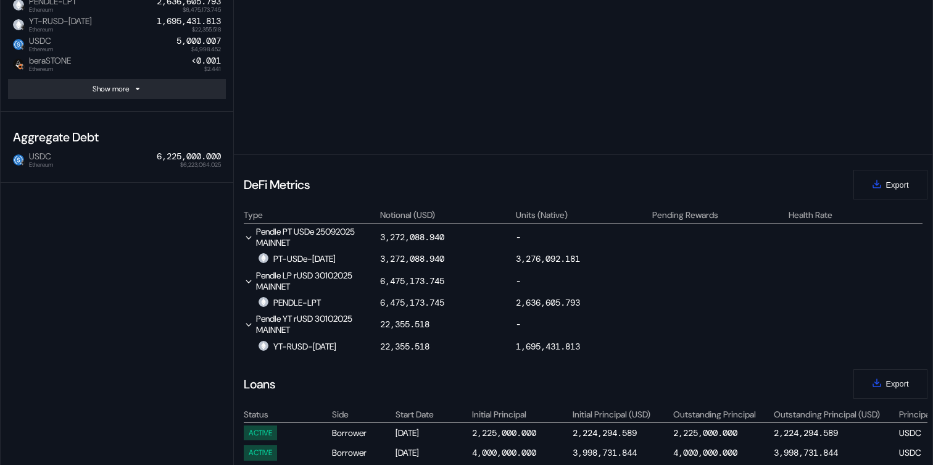
scroll to position [351, 0]
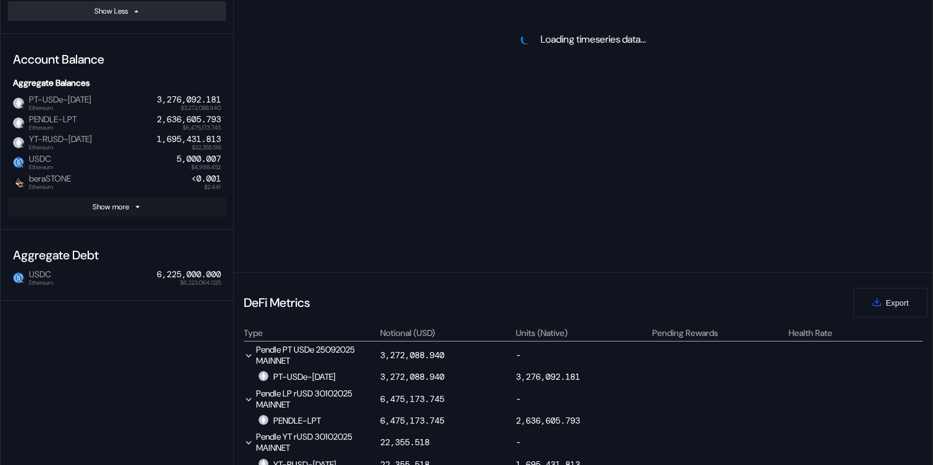
click at [176, 209] on button "Show more" at bounding box center [117, 207] width 218 height 20
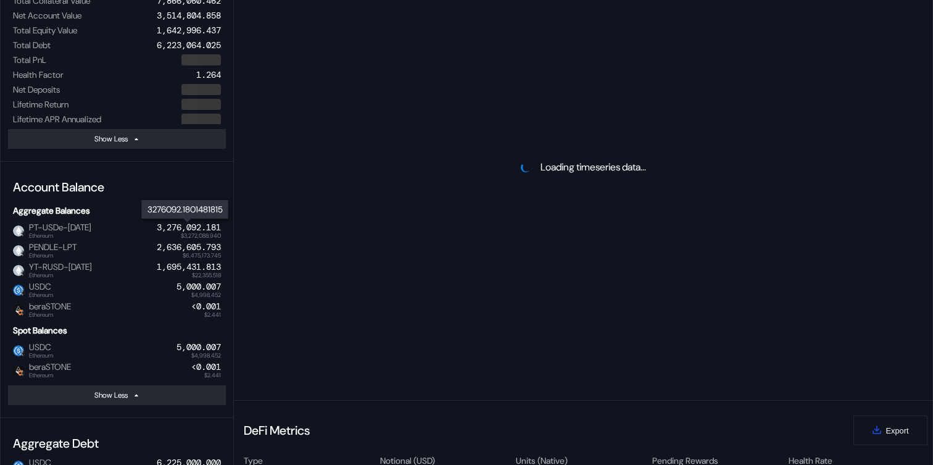
scroll to position [283, 0]
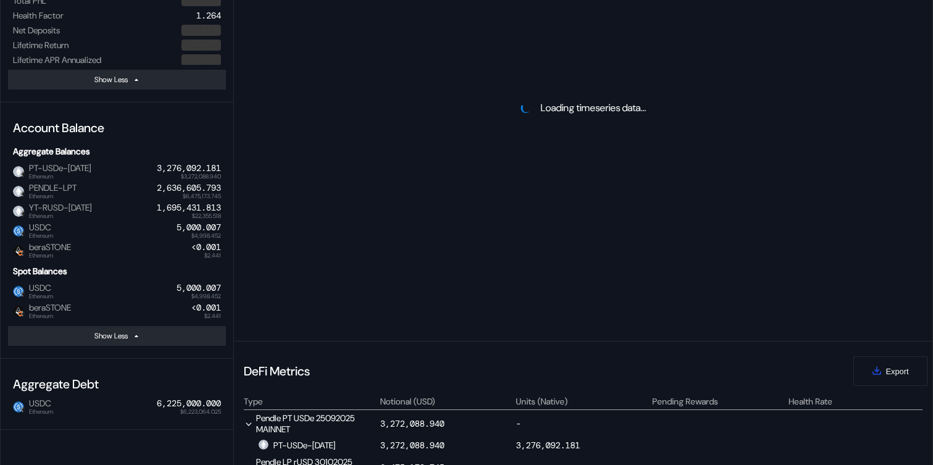
select select "*"
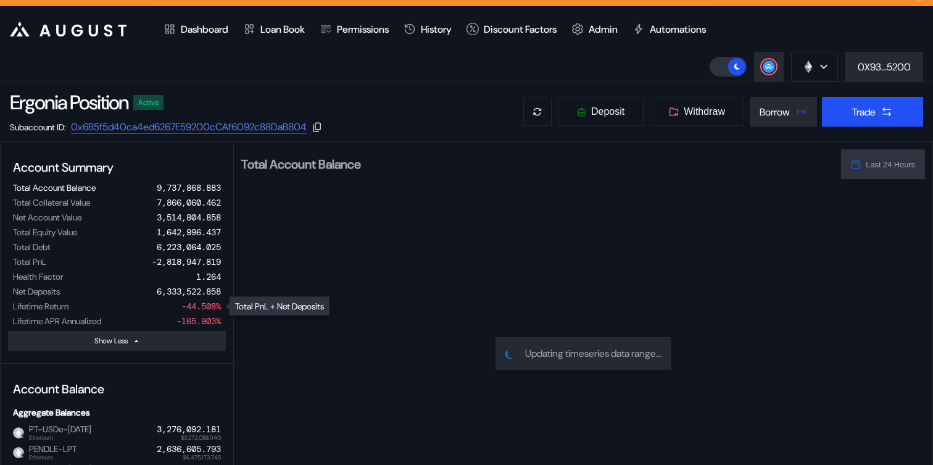
scroll to position [0, 0]
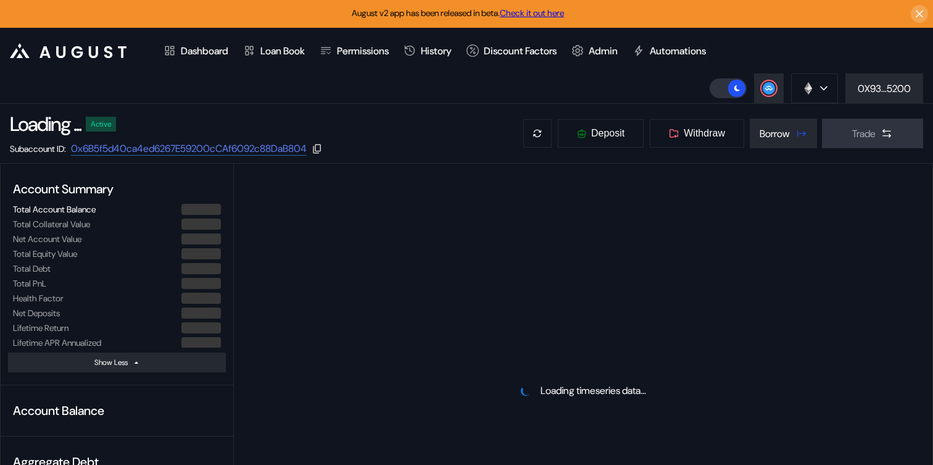
select select "*"
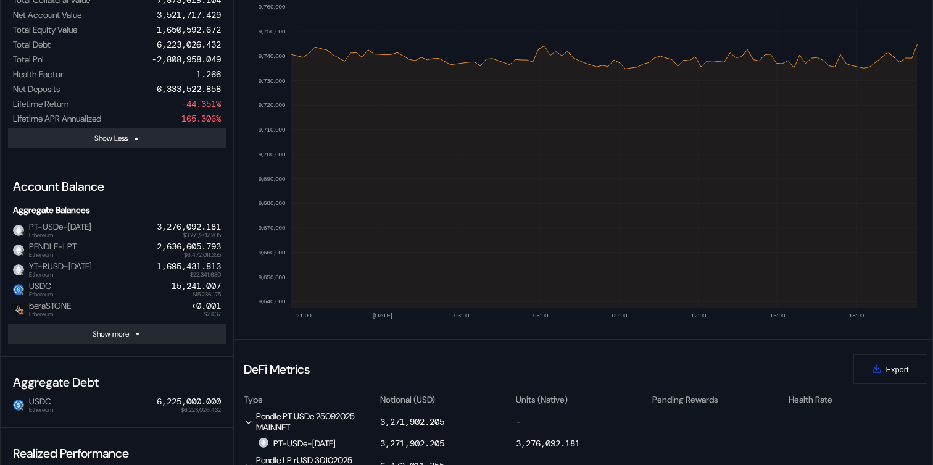
scroll to position [376, 0]
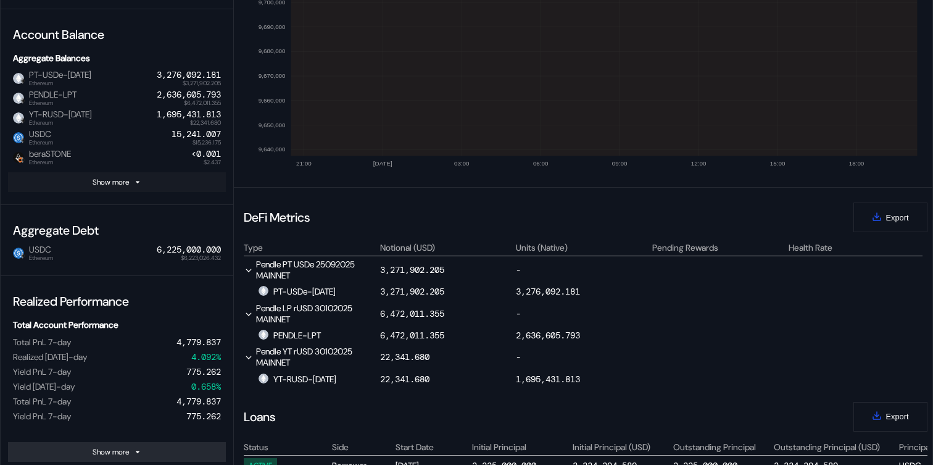
click at [188, 181] on button "Show more" at bounding box center [117, 182] width 218 height 20
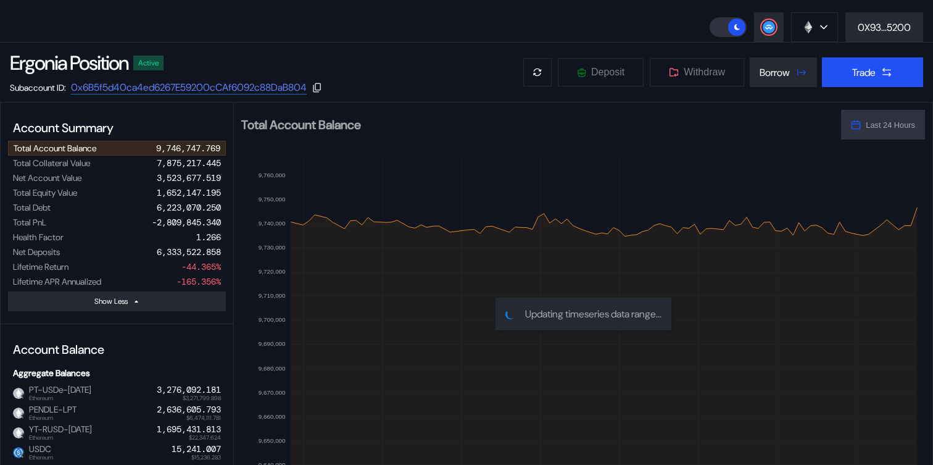
scroll to position [0, 0]
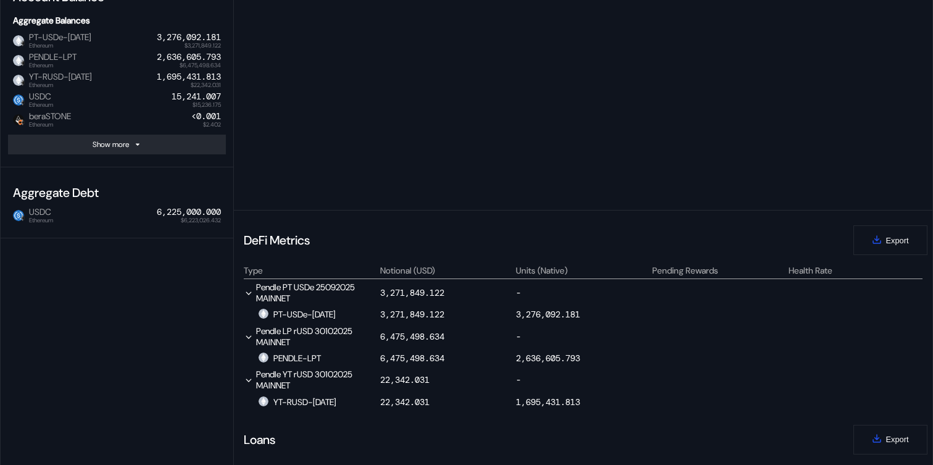
scroll to position [368, 0]
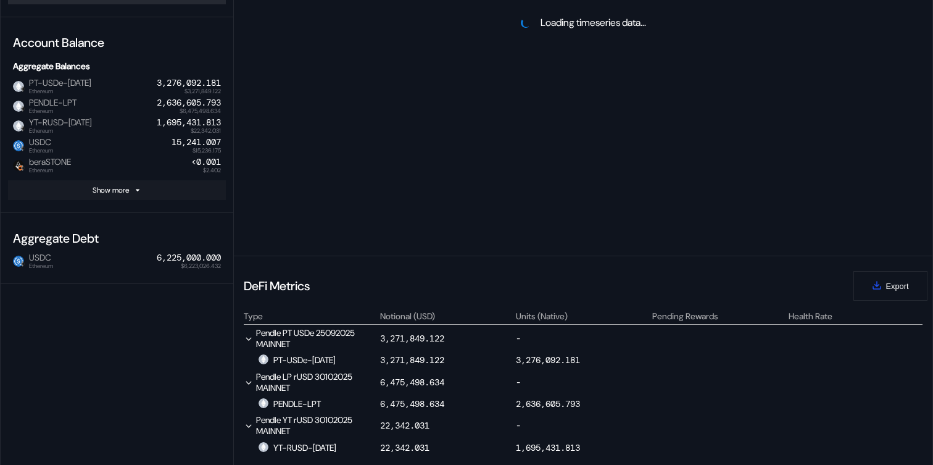
click at [180, 185] on button "Show more" at bounding box center [117, 190] width 218 height 20
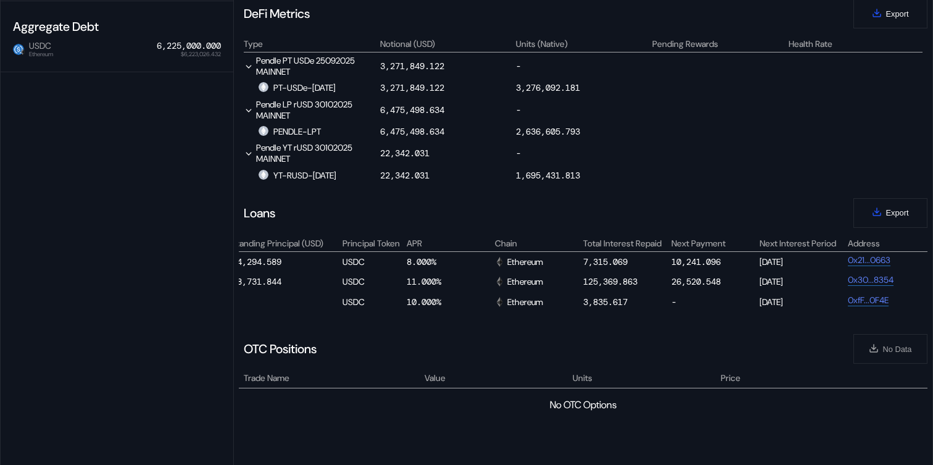
scroll to position [0, 0]
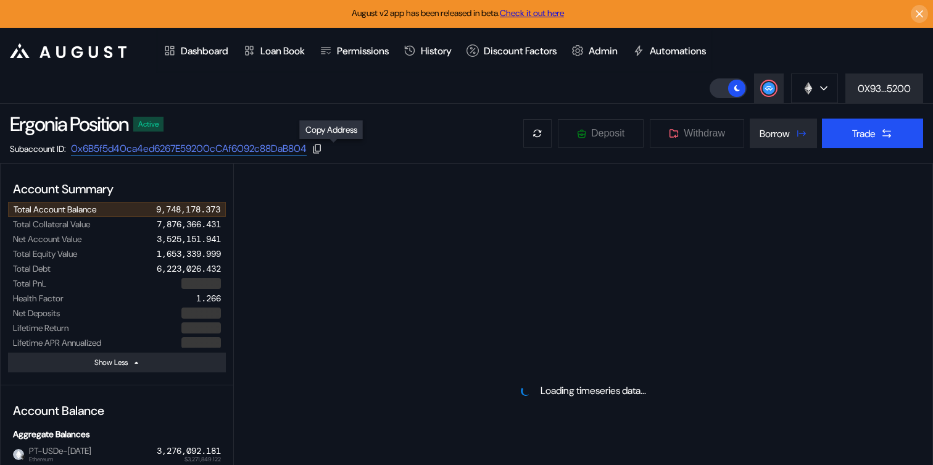
click at [323, 152] on icon at bounding box center [317, 148] width 11 height 11
select select "*"
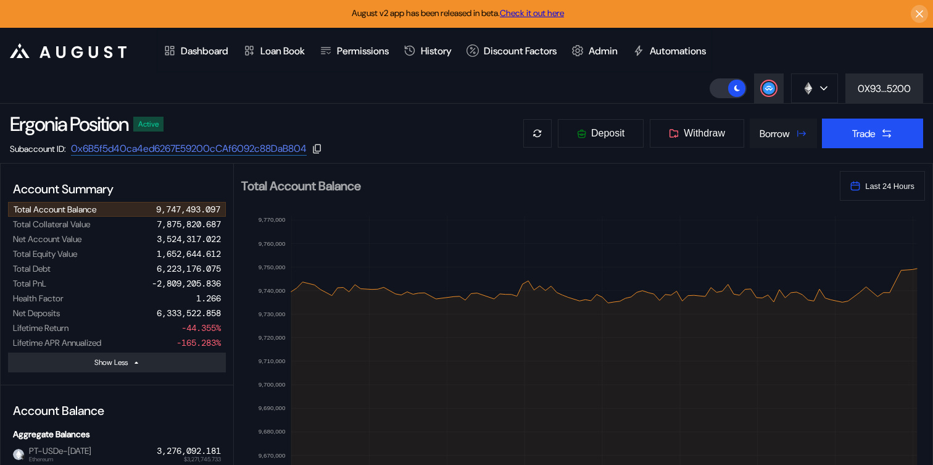
click at [763, 121] on button "Borrow" at bounding box center [783, 133] width 67 height 30
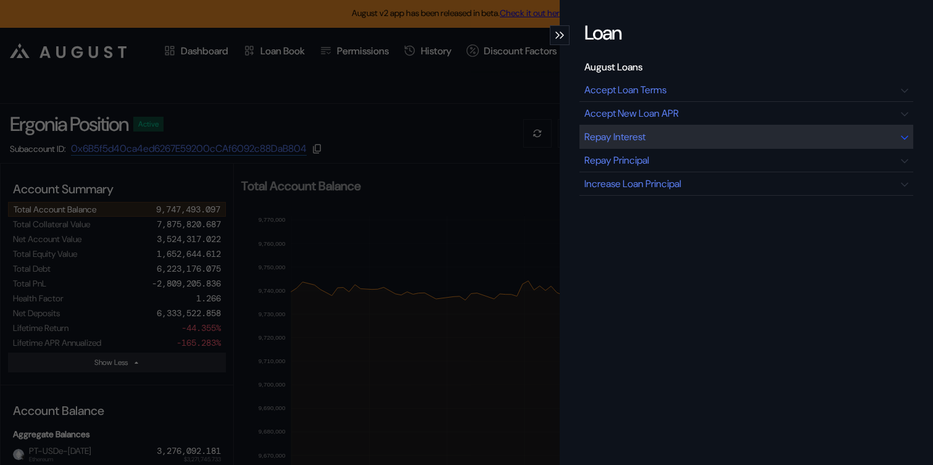
click at [676, 135] on div "Repay Interest" at bounding box center [747, 136] width 334 height 23
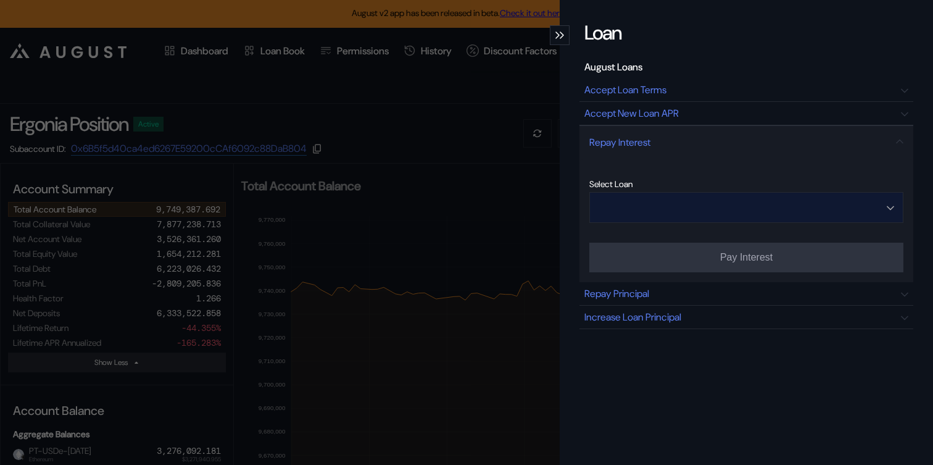
click at [763, 210] on input "Open menu" at bounding box center [740, 208] width 282 height 30
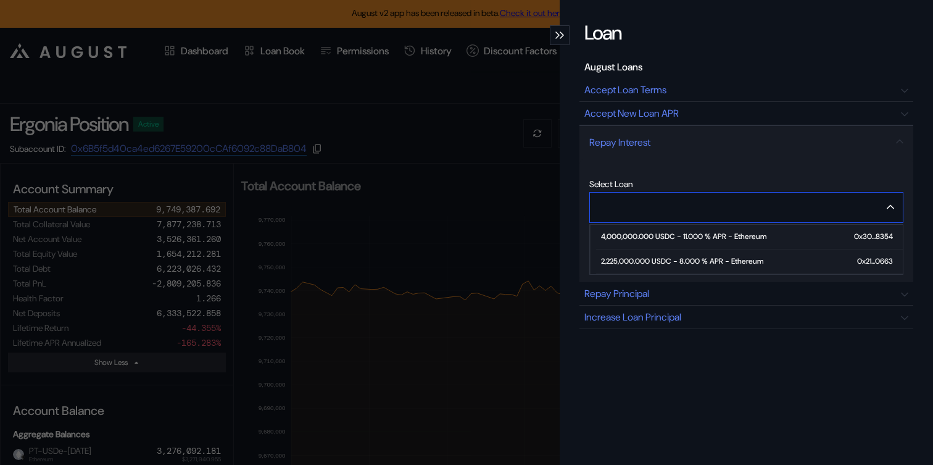
click at [737, 259] on div "2,225,000.000 USDC - 8.000 % APR - Ethereum" at bounding box center [682, 261] width 162 height 9
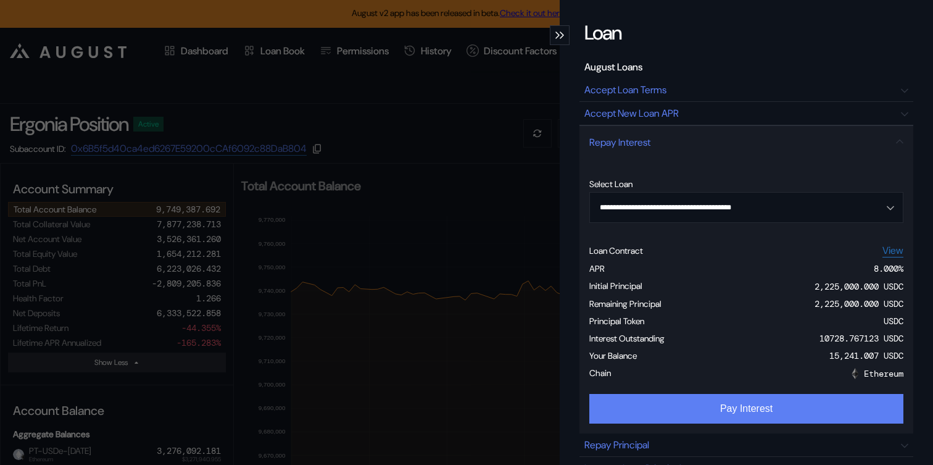
click at [746, 409] on button "Pay Interest" at bounding box center [746, 409] width 314 height 30
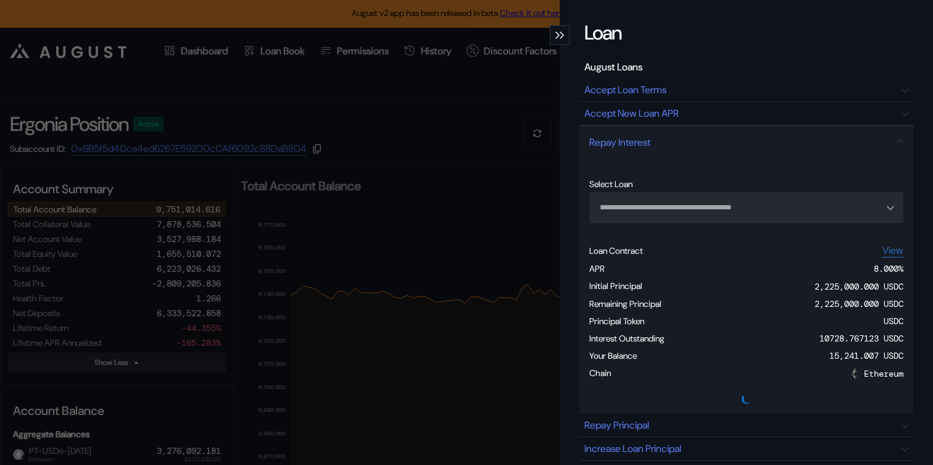
type input "**********"
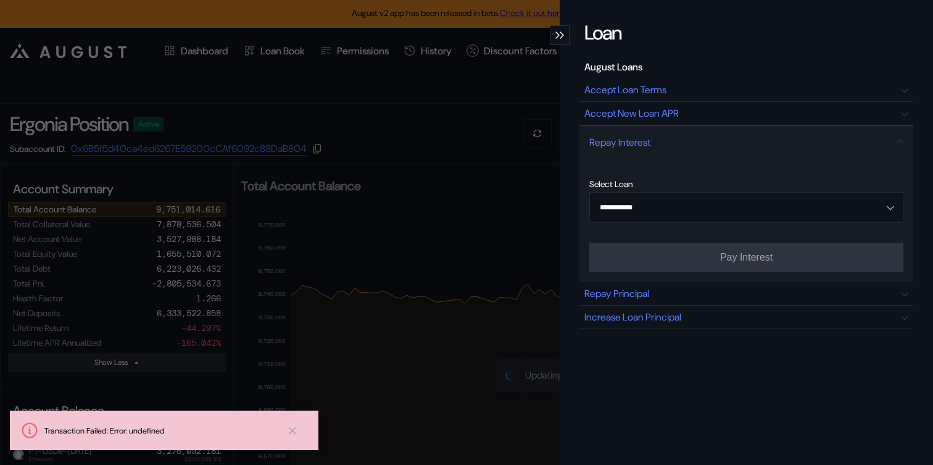
click at [559, 32] on icon "modal" at bounding box center [557, 34] width 4 height 7
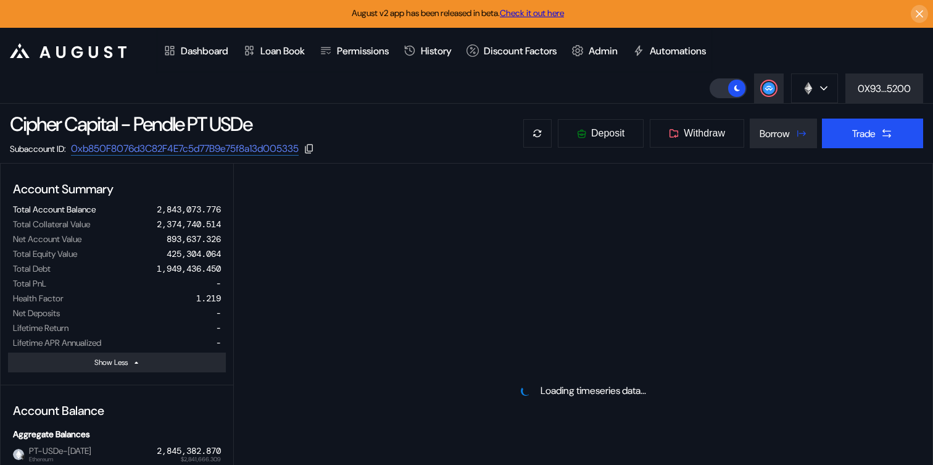
select select "*"
